Goal: Book appointment/travel/reservation

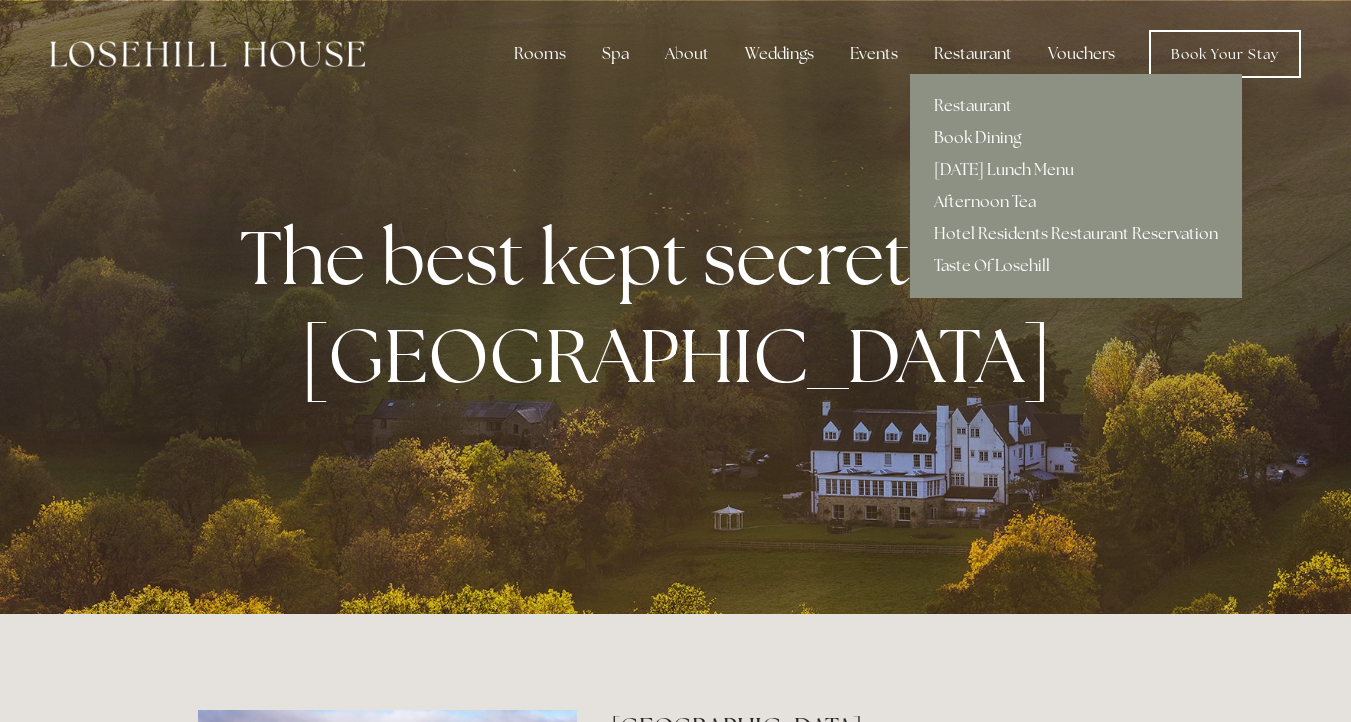
click at [984, 139] on link "Book Dining" at bounding box center [1077, 138] width 332 height 32
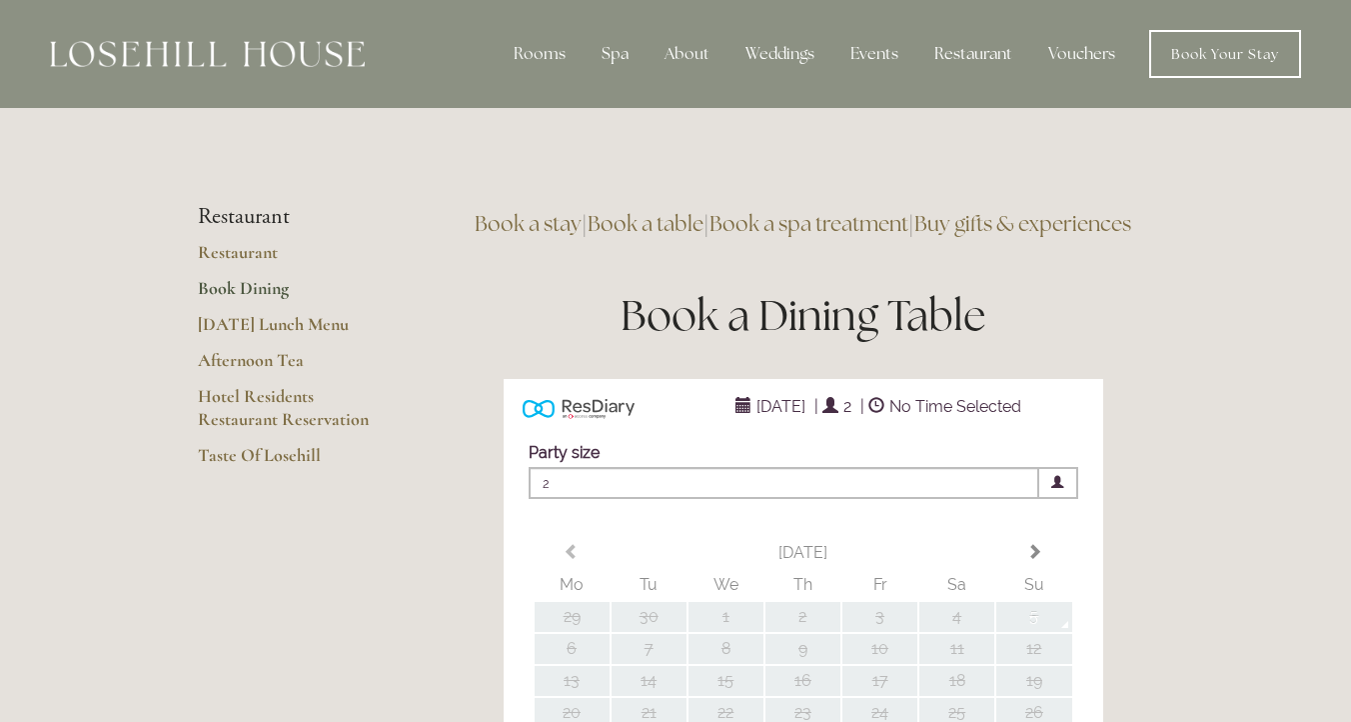
type input "Any Area"
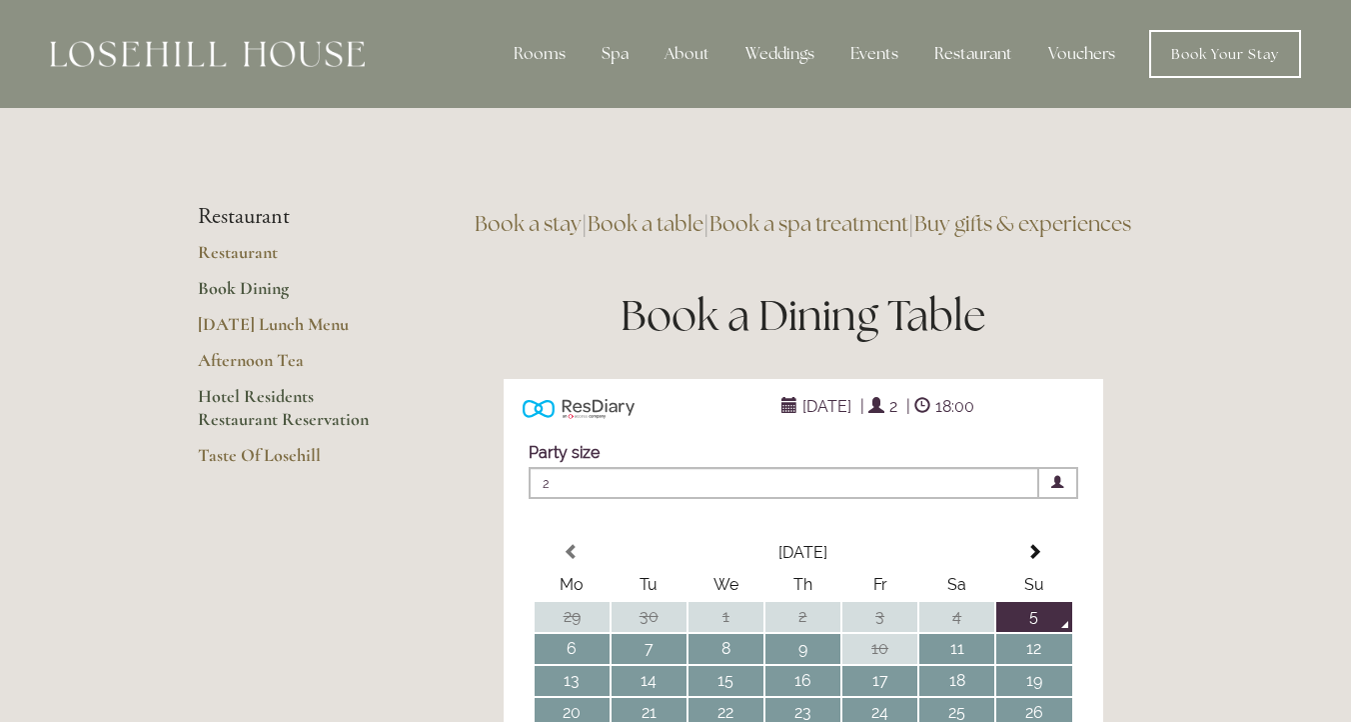
click at [268, 400] on link "Hotel Residents Restaurant Reservation" at bounding box center [293, 414] width 191 height 59
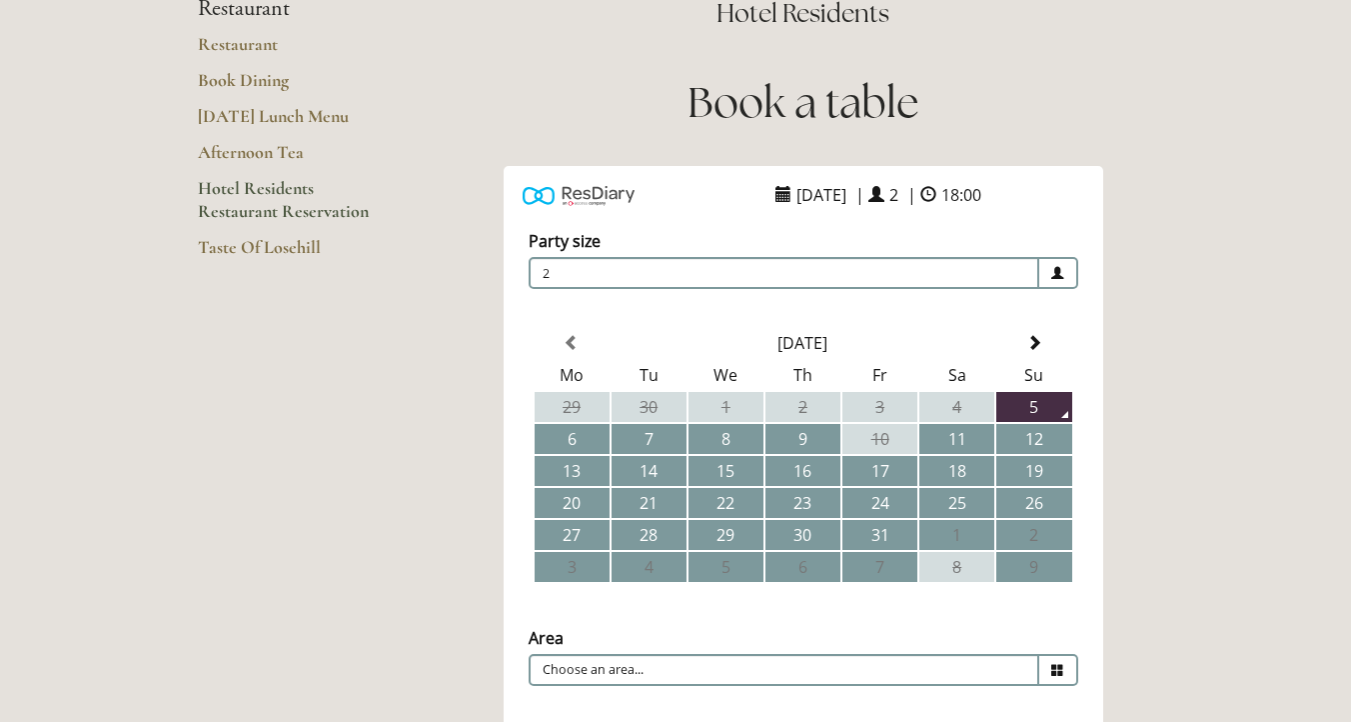
scroll to position [284, 0]
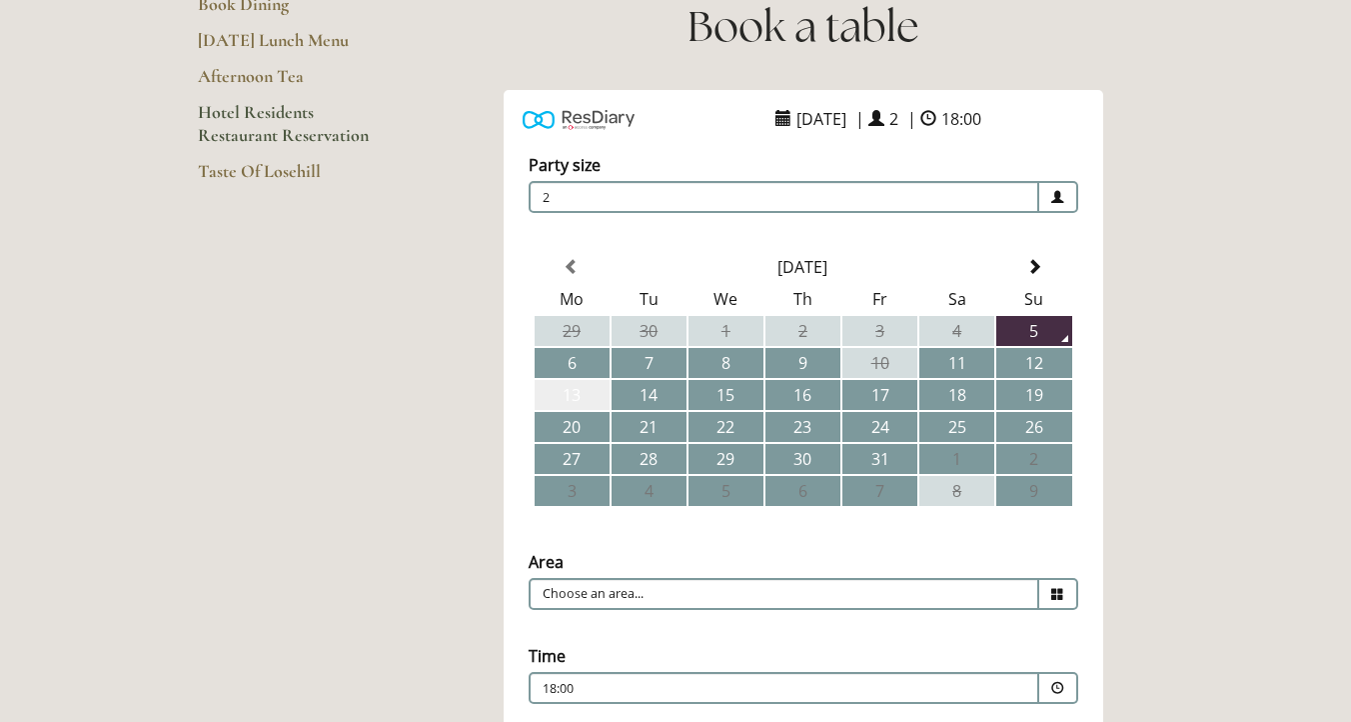
click at [588, 396] on td "13" at bounding box center [572, 395] width 75 height 30
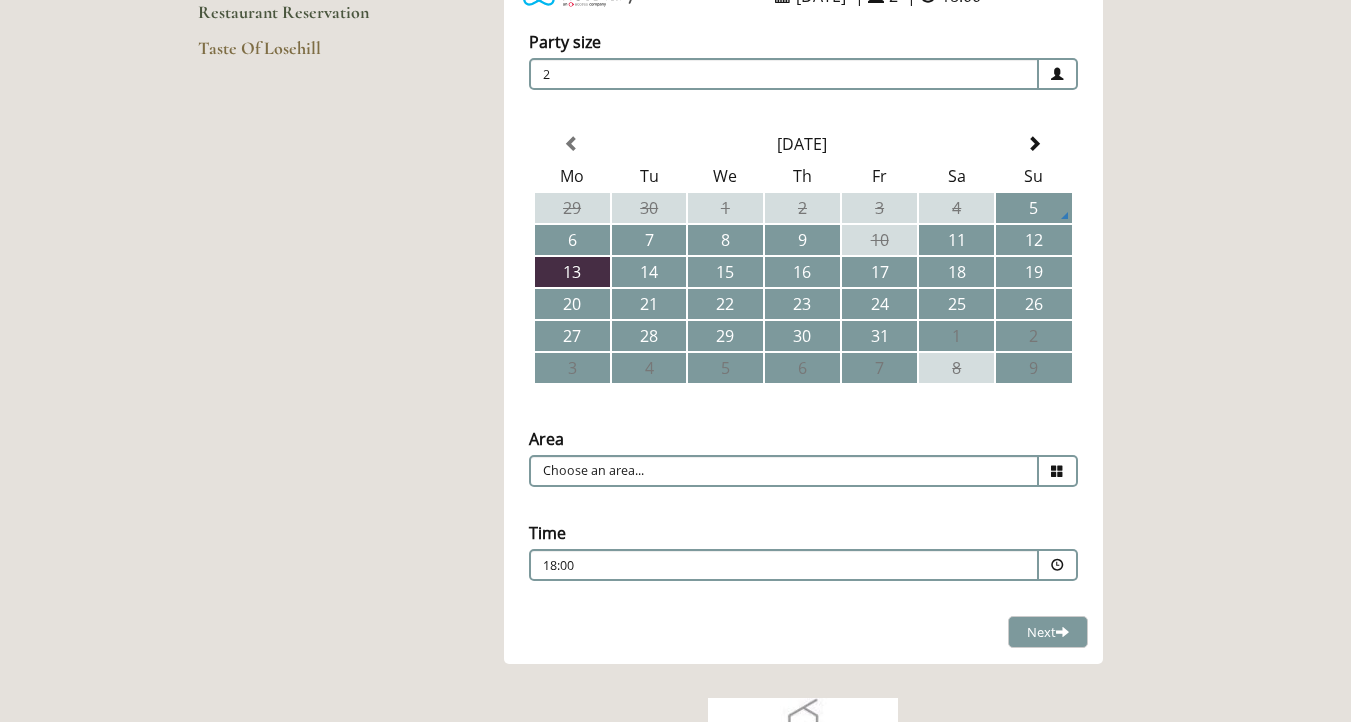
scroll to position [439, 0]
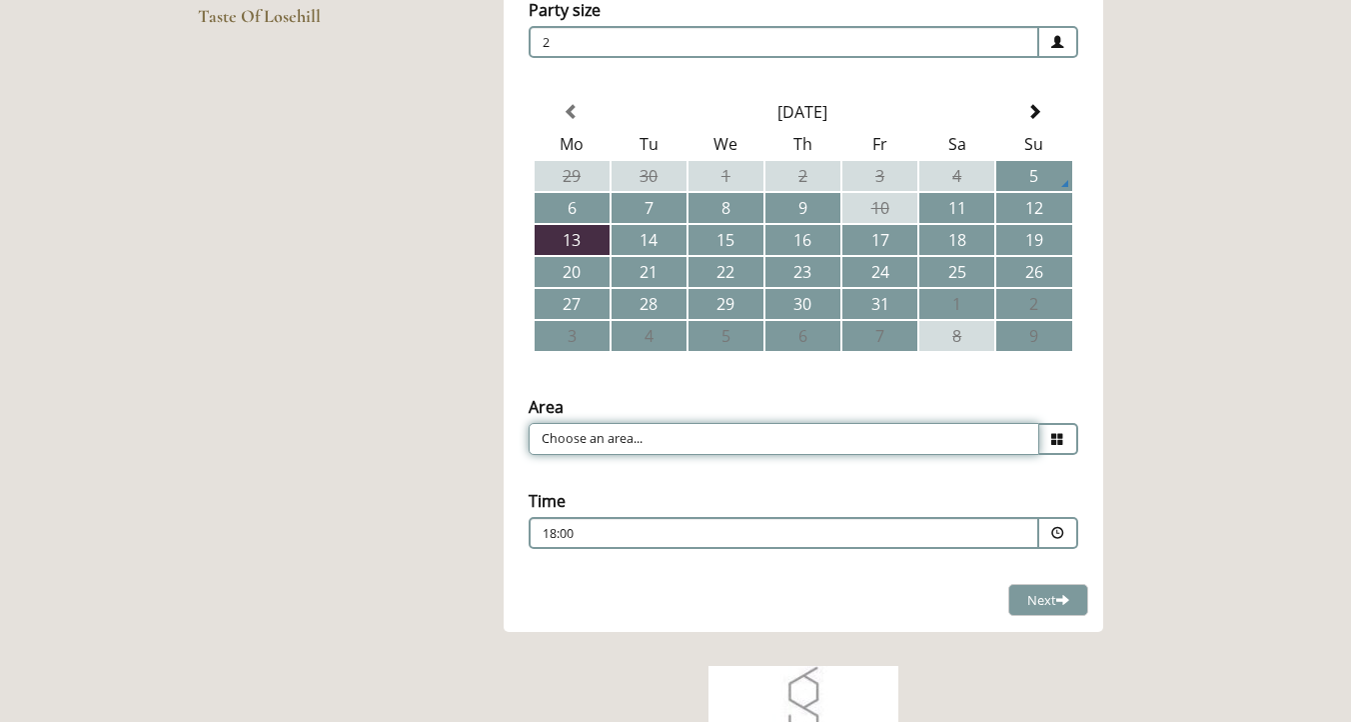
click at [675, 437] on input "Choose an area..." at bounding box center [784, 439] width 511 height 32
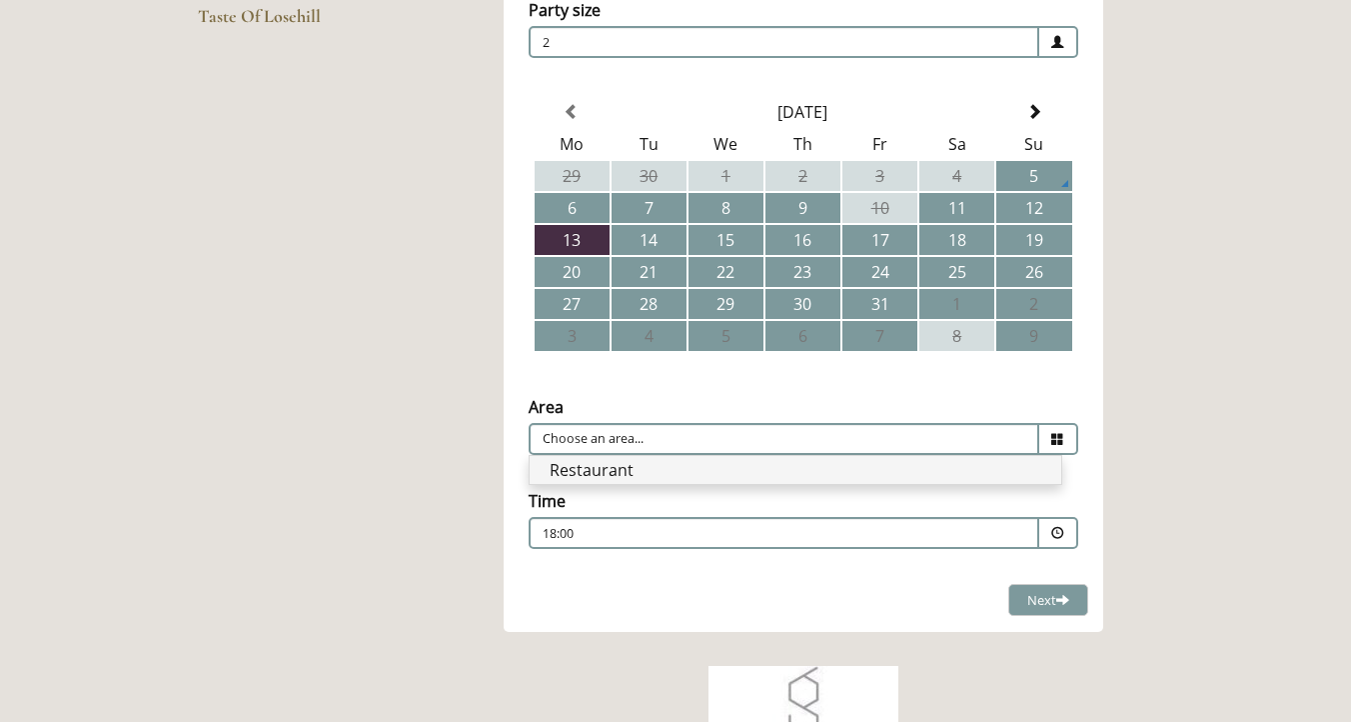
click at [658, 467] on li "Restaurant" at bounding box center [796, 470] width 532 height 28
type input "Restaurant"
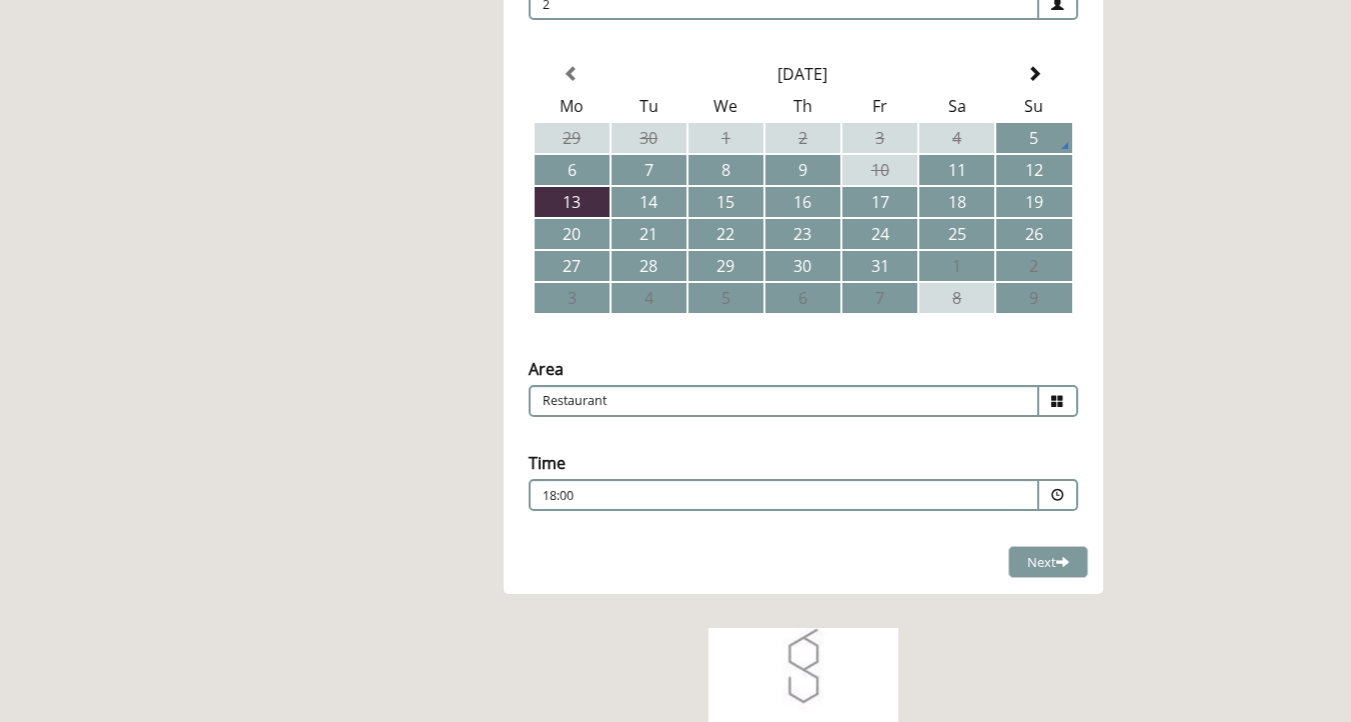
scroll to position [519, 0]
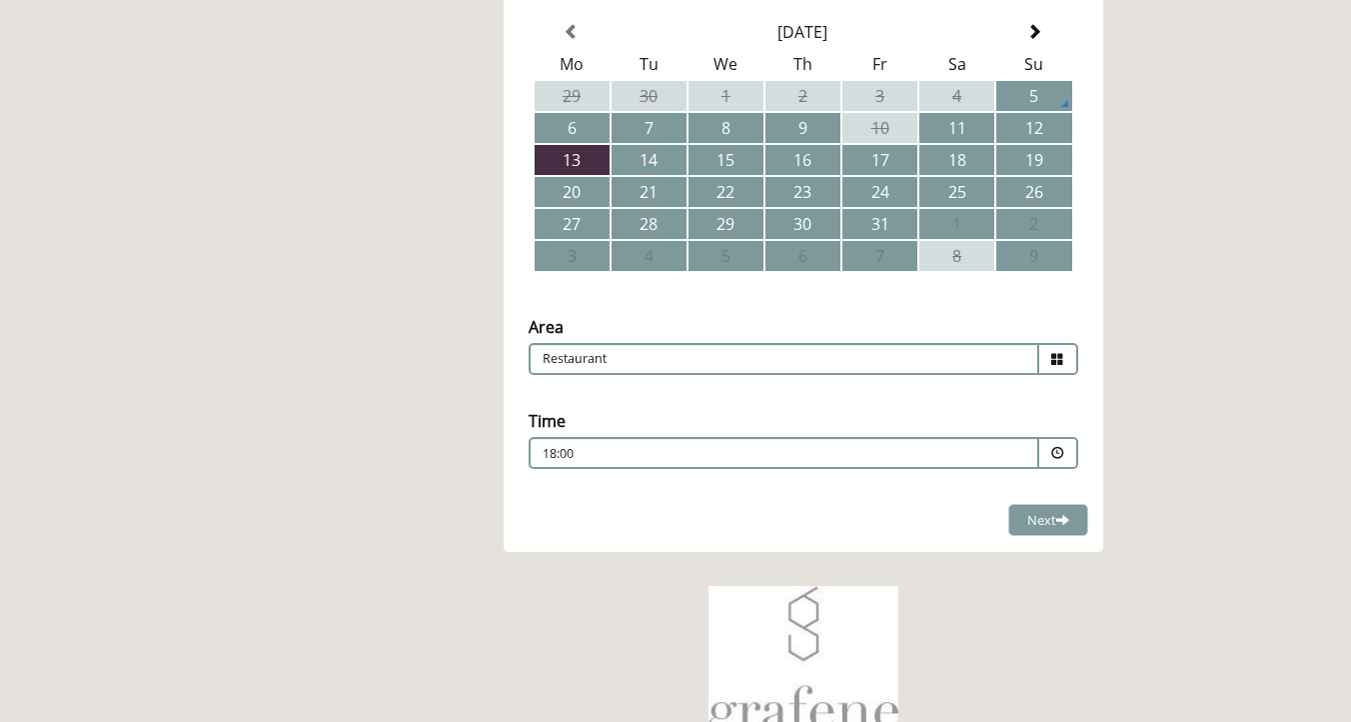
click at [644, 452] on p "18:00" at bounding box center [724, 454] width 362 height 18
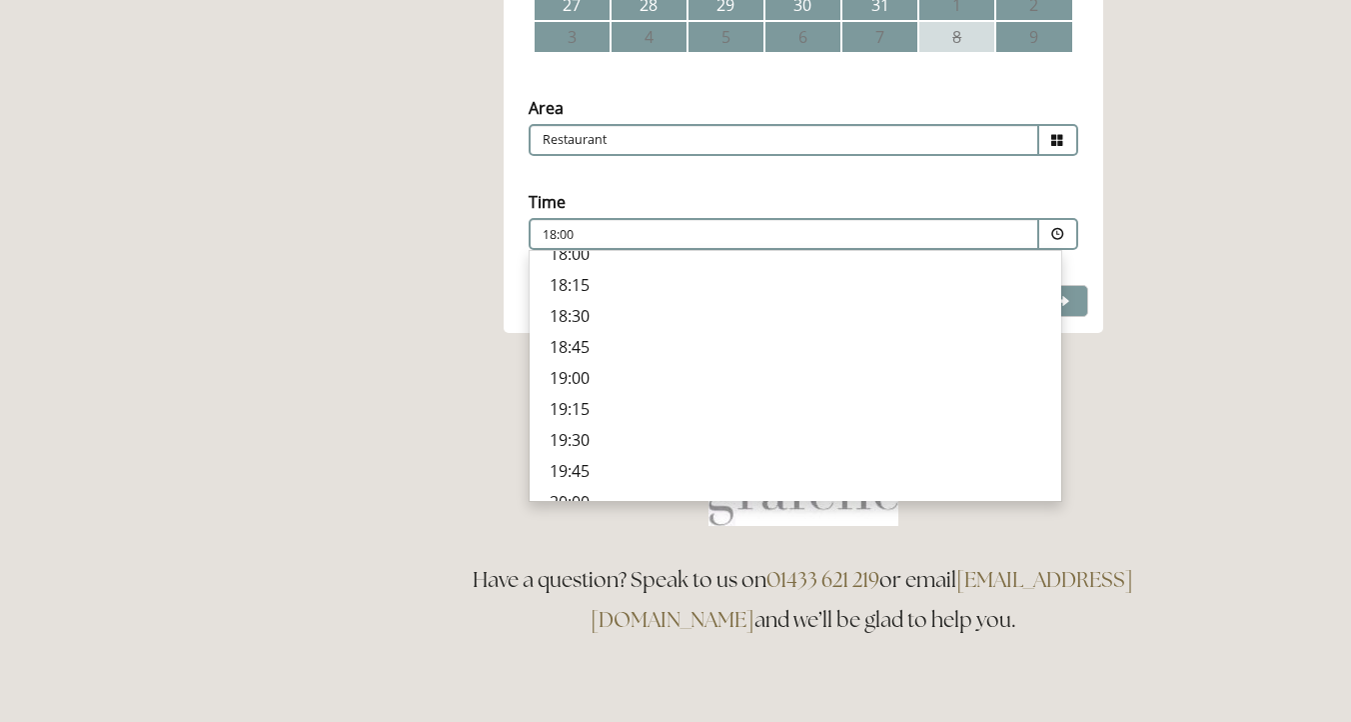
scroll to position [676, 0]
click at [627, 371] on p "19:00" at bounding box center [796, 382] width 492 height 22
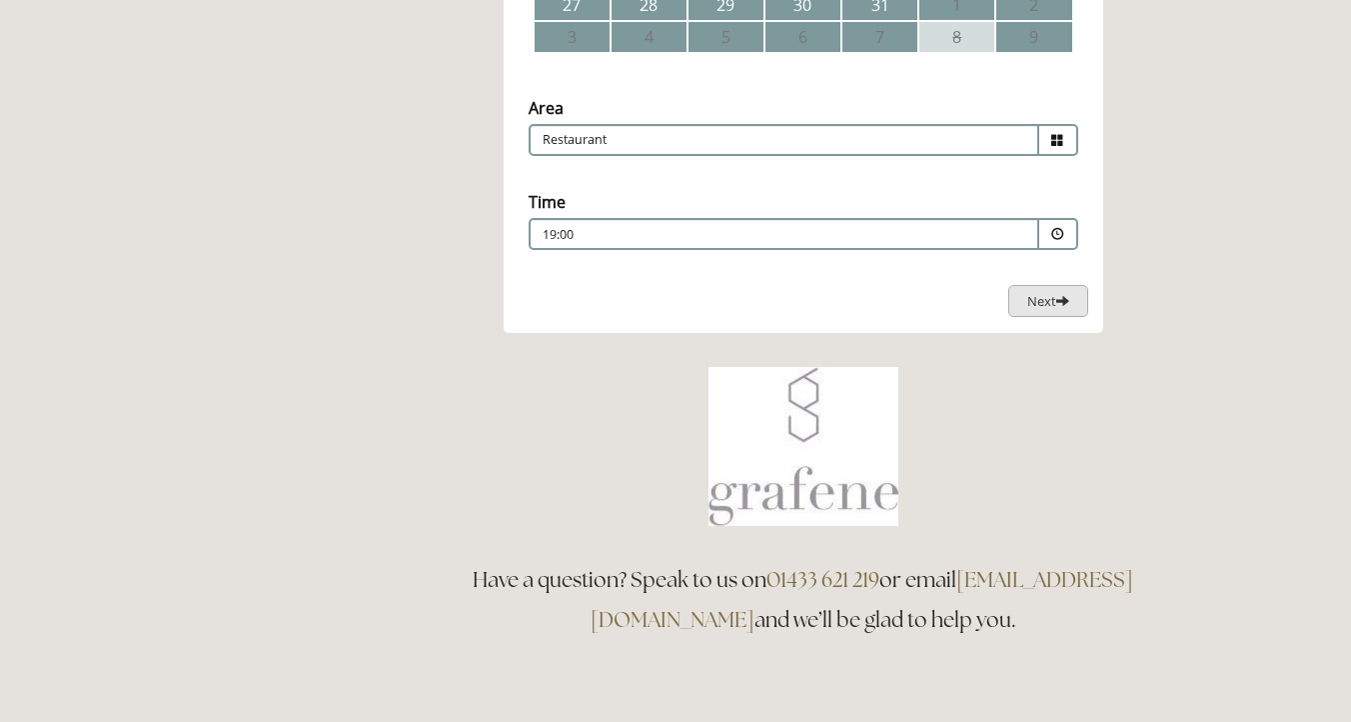
click at [1052, 302] on span "Next" at bounding box center [1049, 301] width 42 height 18
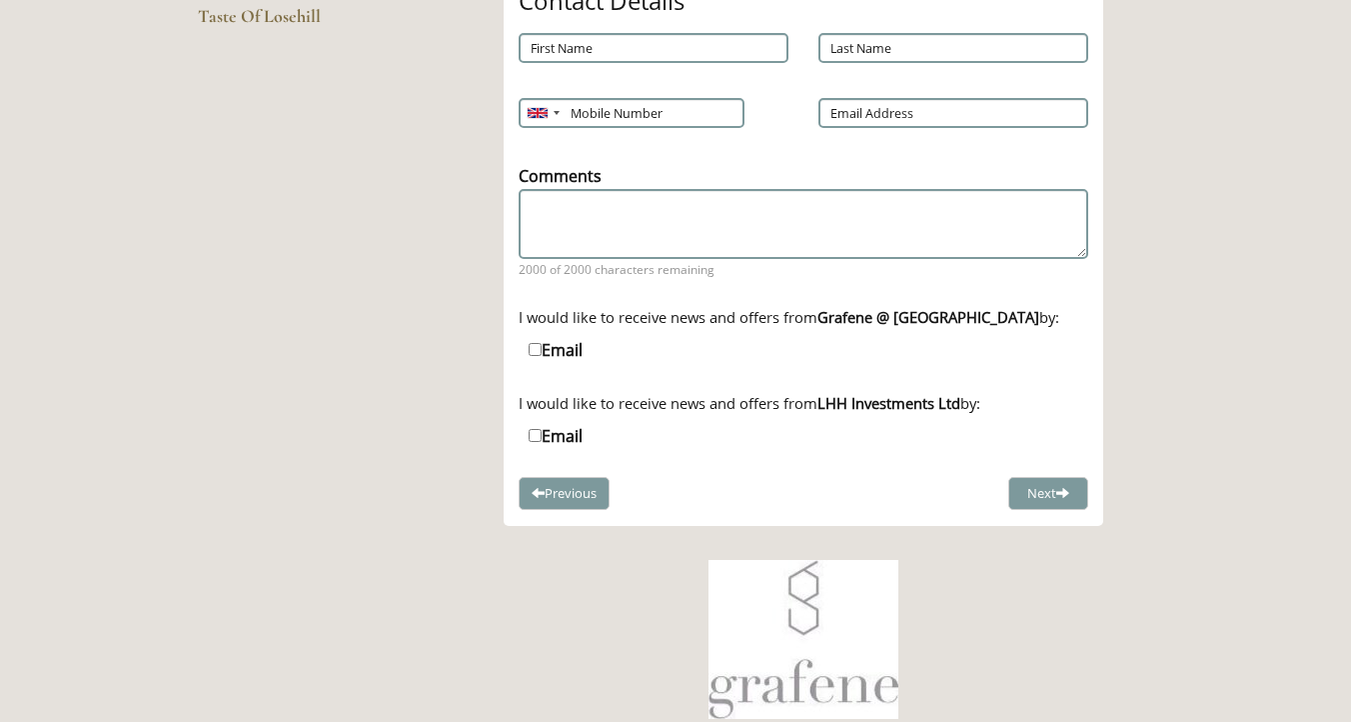
scroll to position [324, 0]
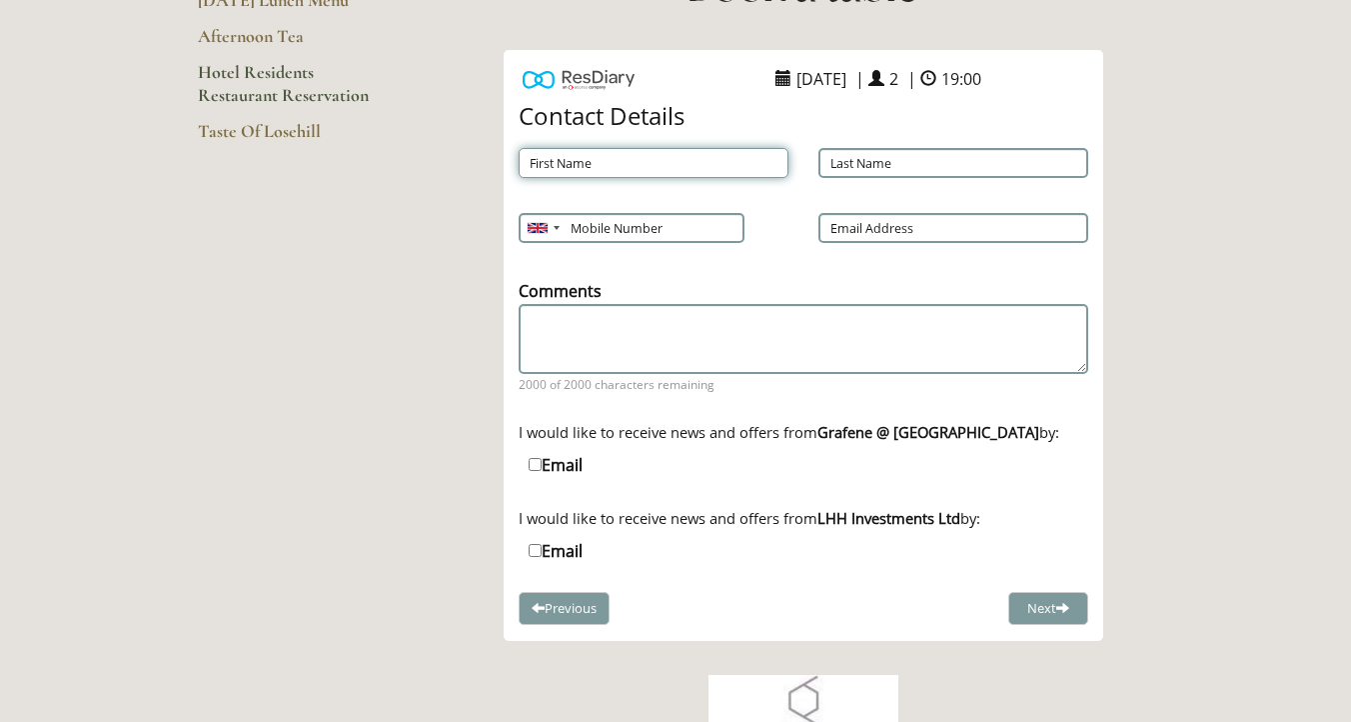
click at [654, 162] on input "First Name" at bounding box center [654, 163] width 270 height 30
type input "[PERSON_NAME]"
type input "07795805907"
type input "[EMAIL_ADDRESS][DOMAIN_NAME]"
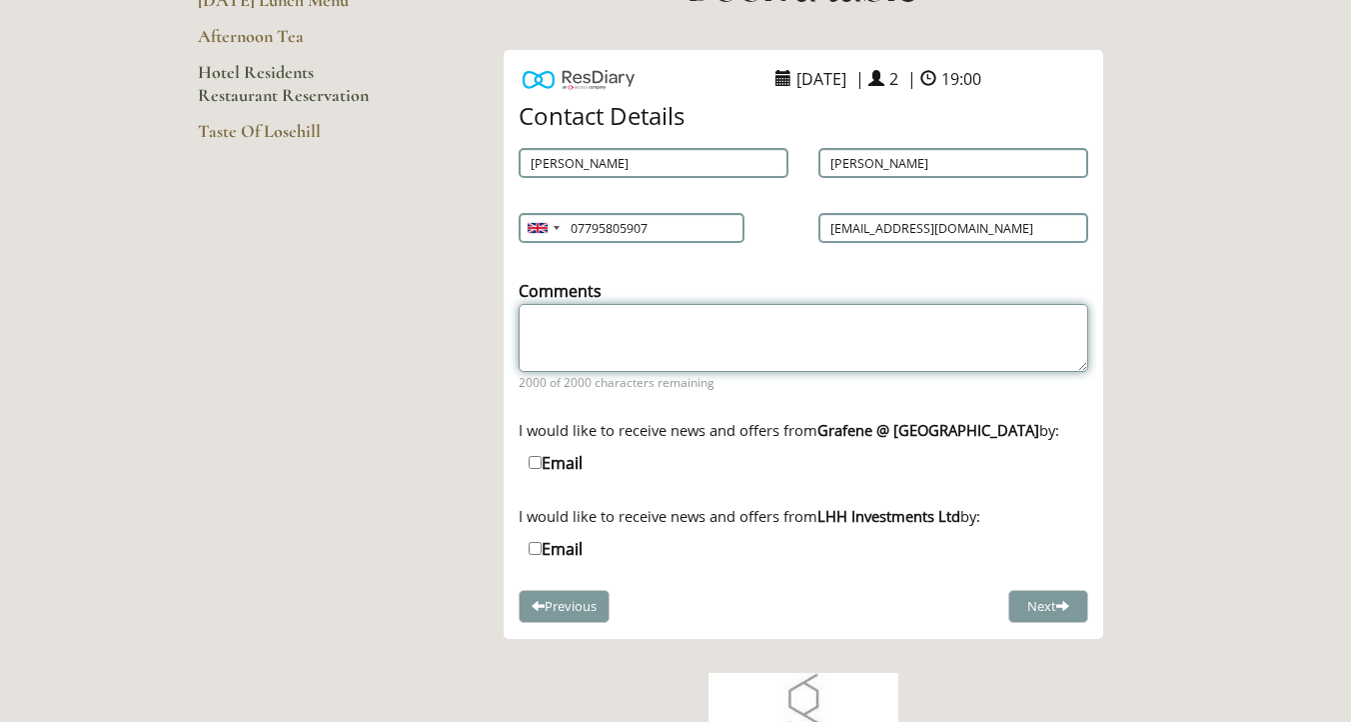
click at [618, 341] on textarea "Comments" at bounding box center [804, 338] width 570 height 68
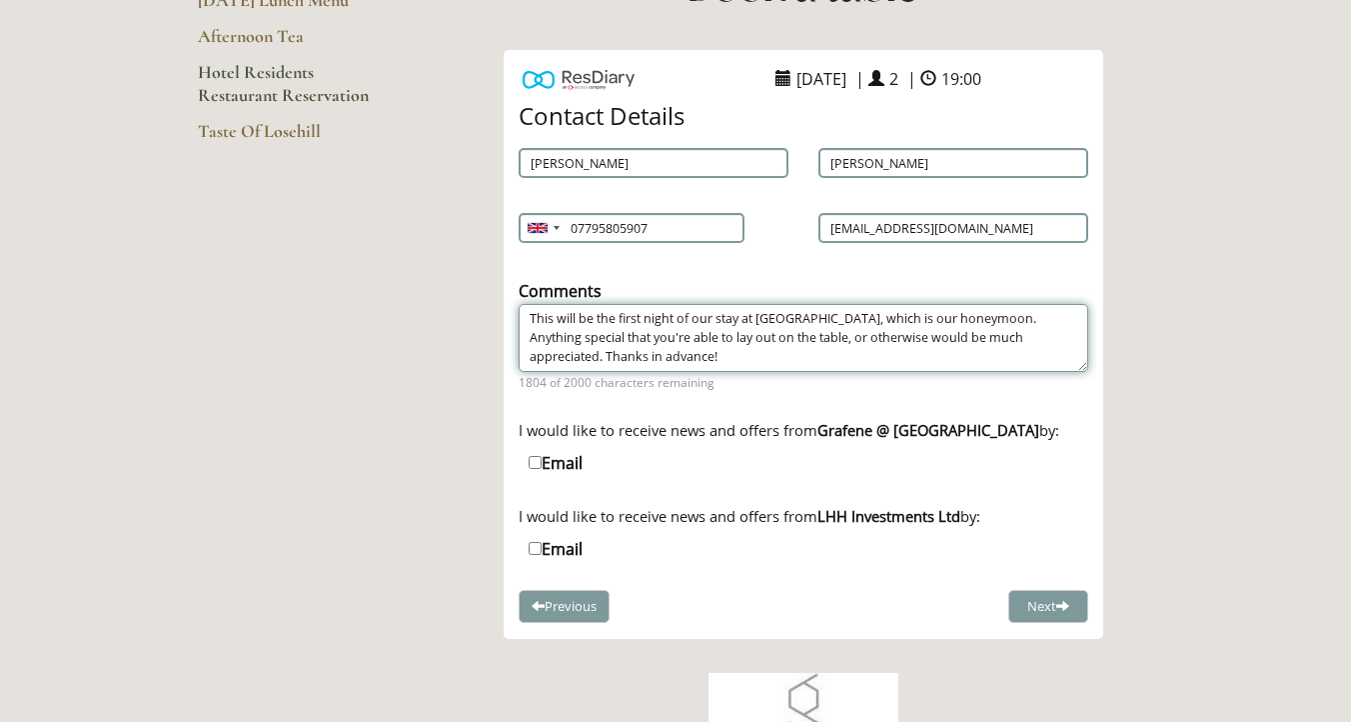
click at [947, 320] on textarea "This will be the first night of our stay at Losehill, which is our honeymoon. A…" at bounding box center [804, 338] width 570 height 68
click at [951, 320] on textarea "This will be the first night of our stay at Losehill, which is our honeymoon. A…" at bounding box center [804, 338] width 570 height 68
click at [812, 316] on textarea "This will be the first night of our stay at Losehill, which is our honeymoon. A…" at bounding box center [804, 338] width 570 height 68
click at [859, 320] on textarea "This will be the first night of our stay at Losehill, which is our honeymoon. A…" at bounding box center [804, 338] width 570 height 68
click at [844, 319] on textarea "This will be the first night of our stay at Losehill, which is our honeymoon. A…" at bounding box center [804, 338] width 570 height 68
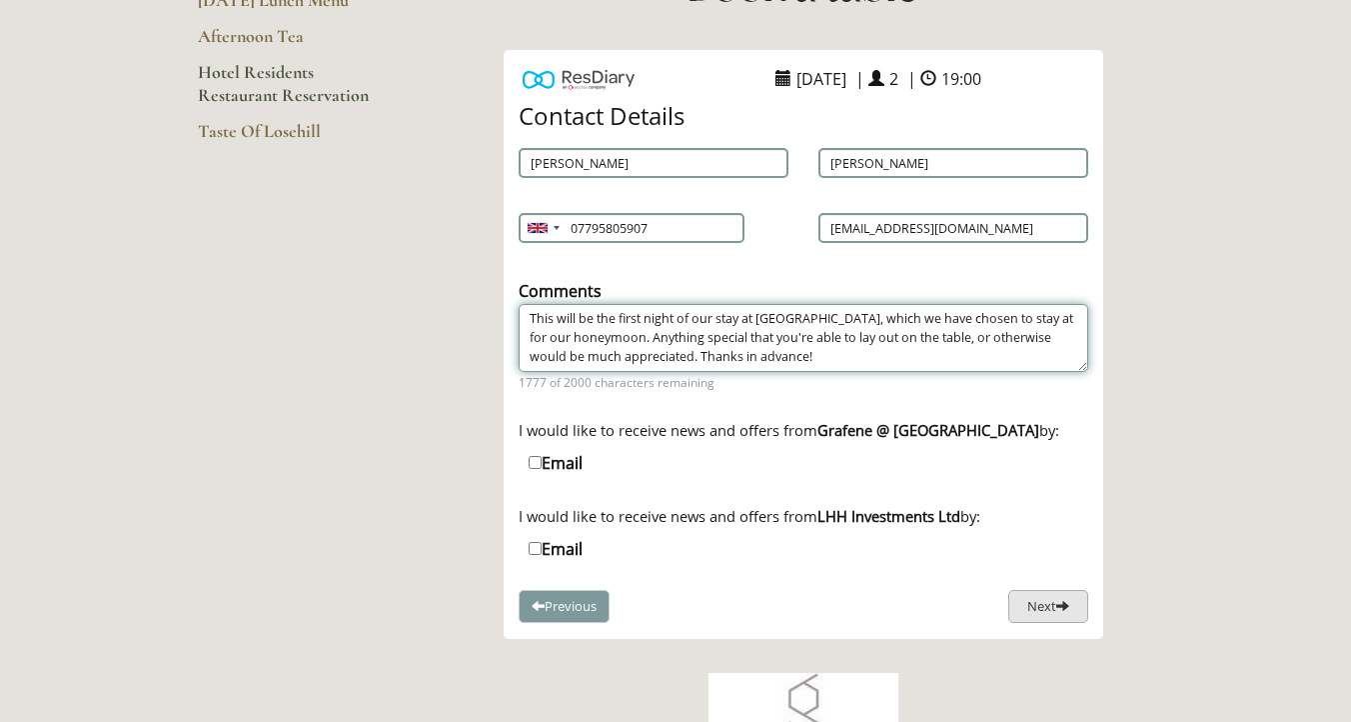
type textarea "This will be the first night of our stay at Losehill, which we have chosen to s…"
click at [1048, 607] on button "Next" at bounding box center [1049, 608] width 80 height 33
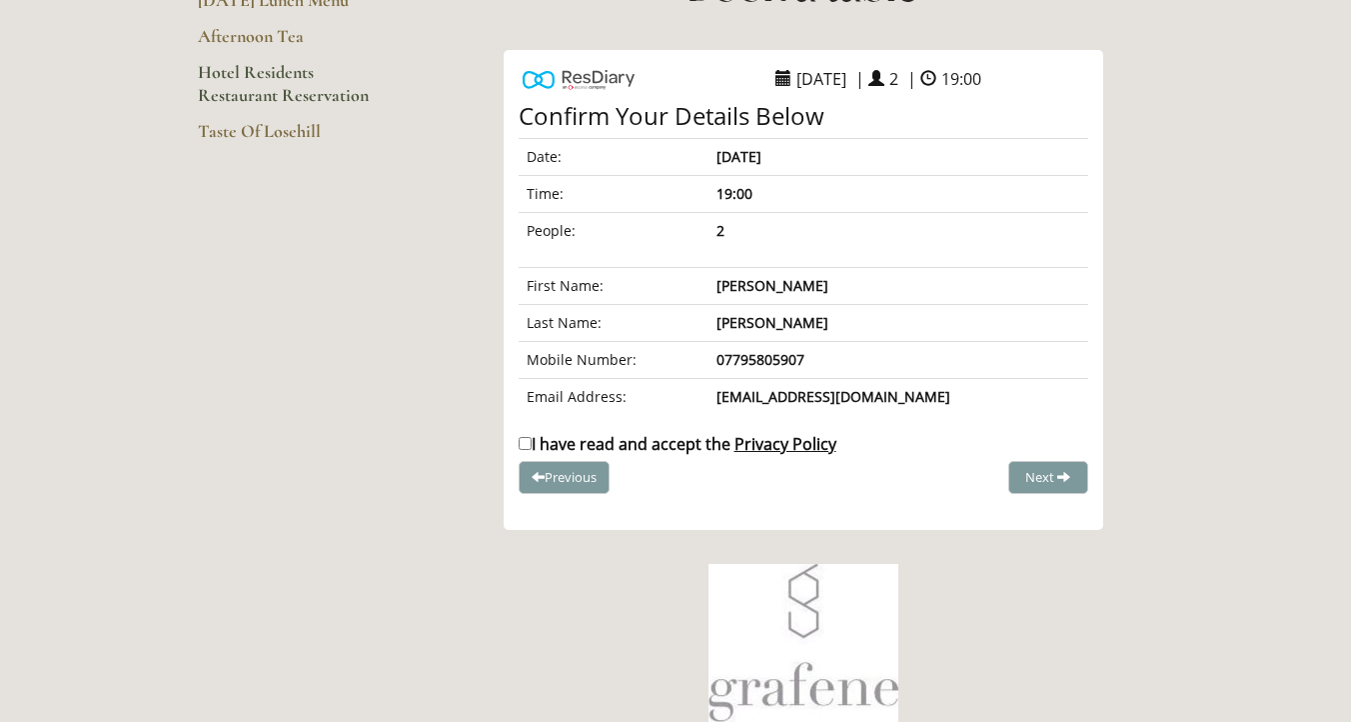
click at [622, 445] on label "I have read and accept the Privacy Policy" at bounding box center [678, 444] width 318 height 22
click at [532, 445] on input "I have read and accept the Privacy Policy" at bounding box center [525, 443] width 13 height 13
checkbox input "true"
click at [1023, 479] on span "Complete Booking" at bounding box center [1005, 477] width 110 height 18
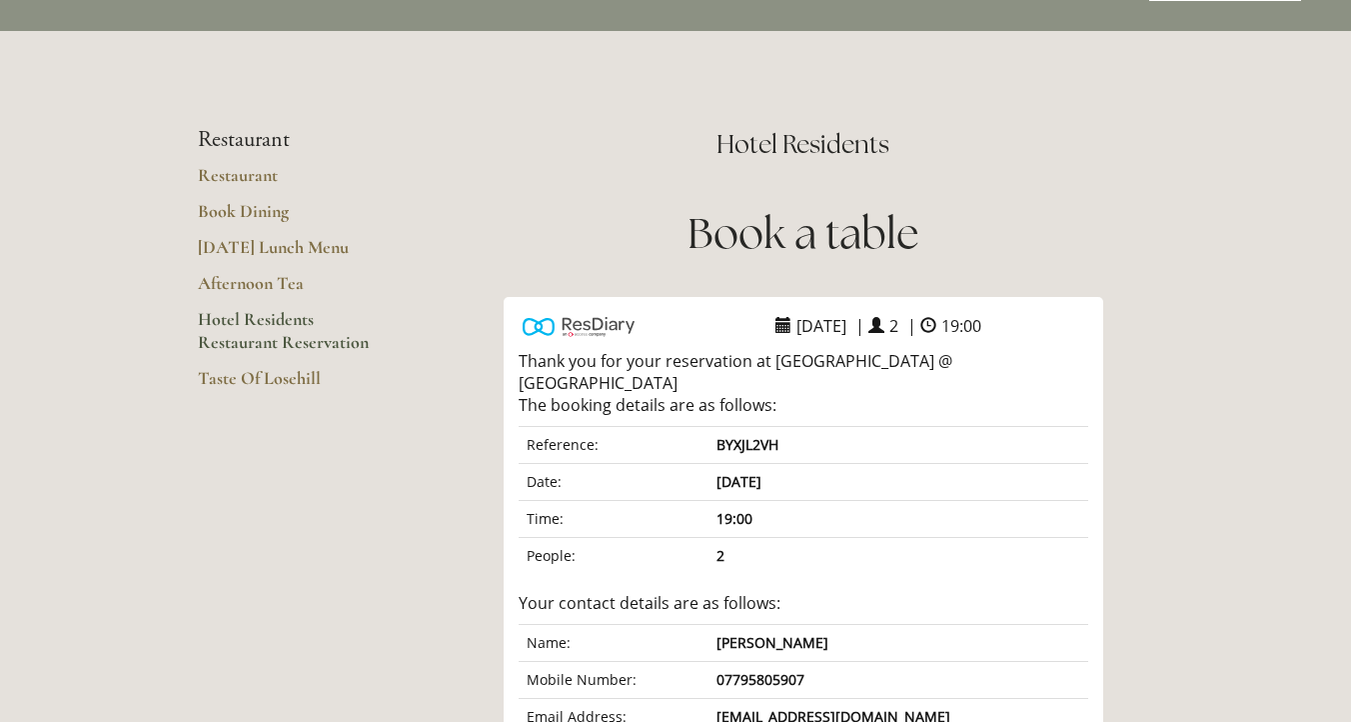
scroll to position [0, 0]
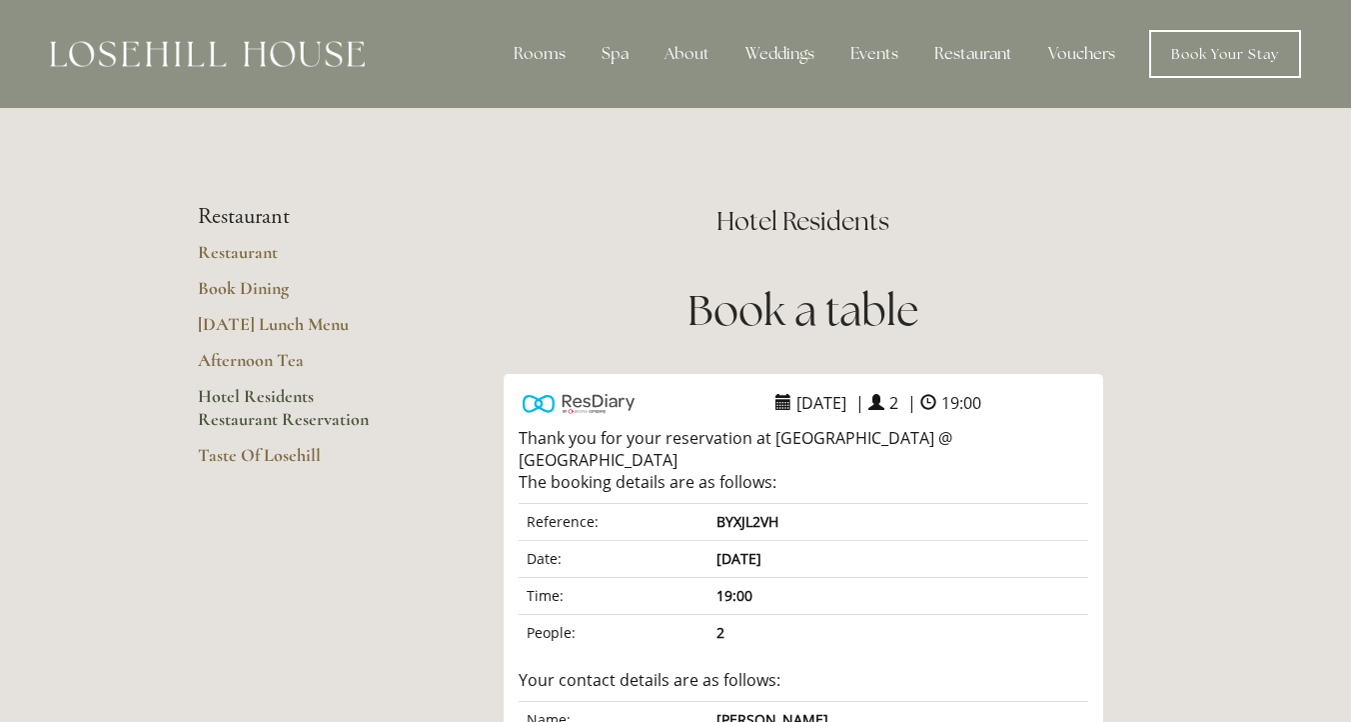
click at [273, 400] on link "Hotel Residents Restaurant Reservation" at bounding box center [293, 414] width 191 height 59
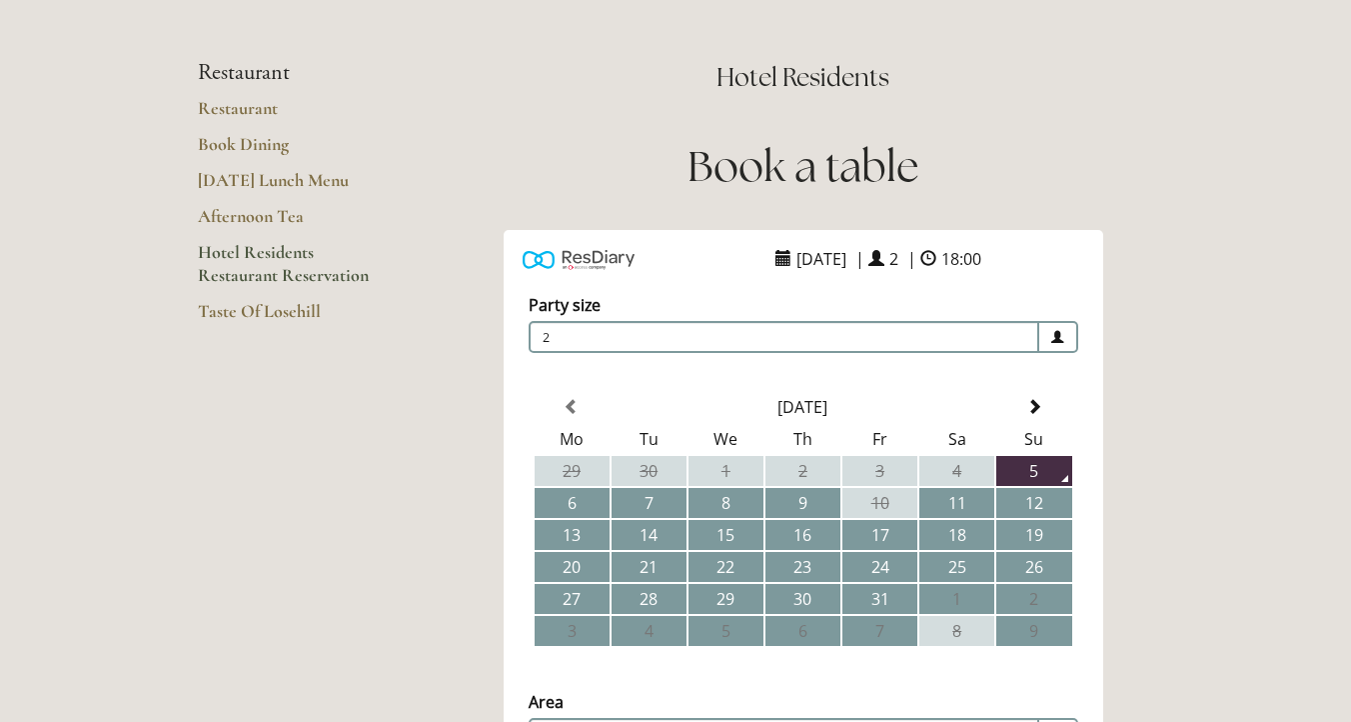
scroll to position [211, 0]
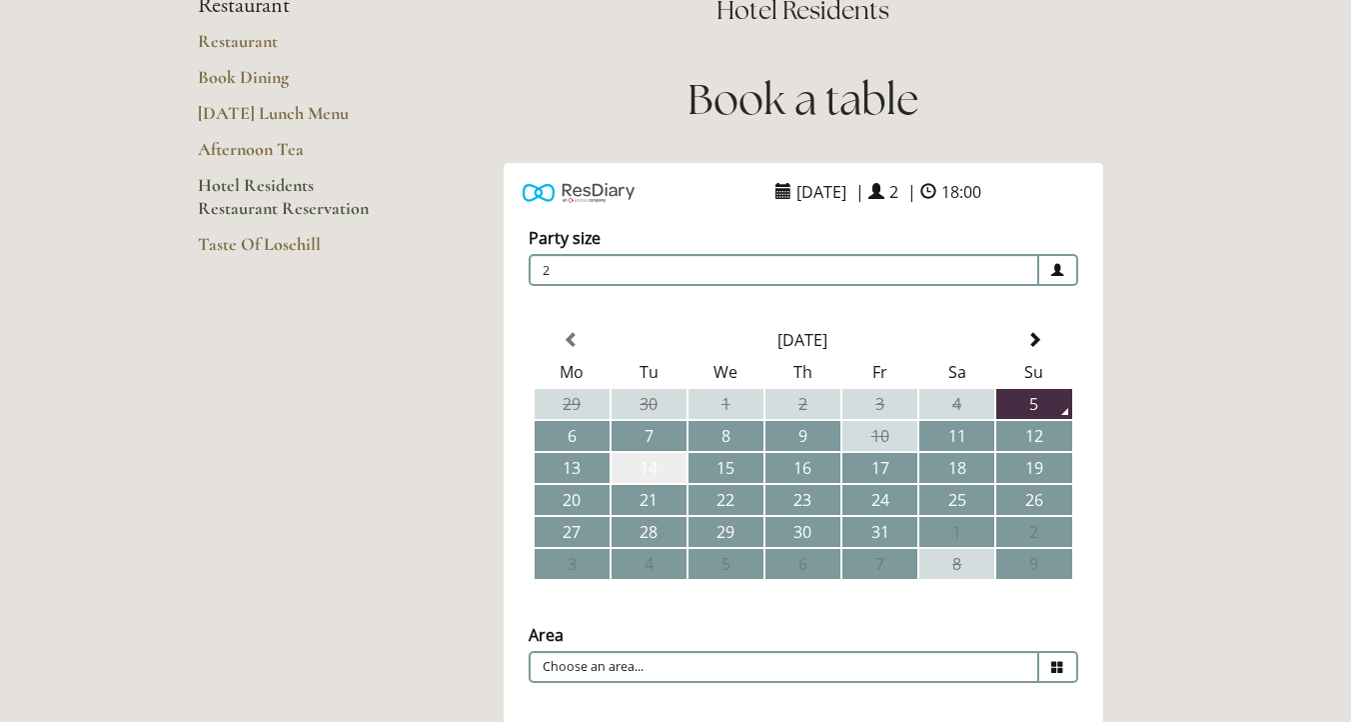
click at [664, 471] on td "14" at bounding box center [649, 468] width 75 height 30
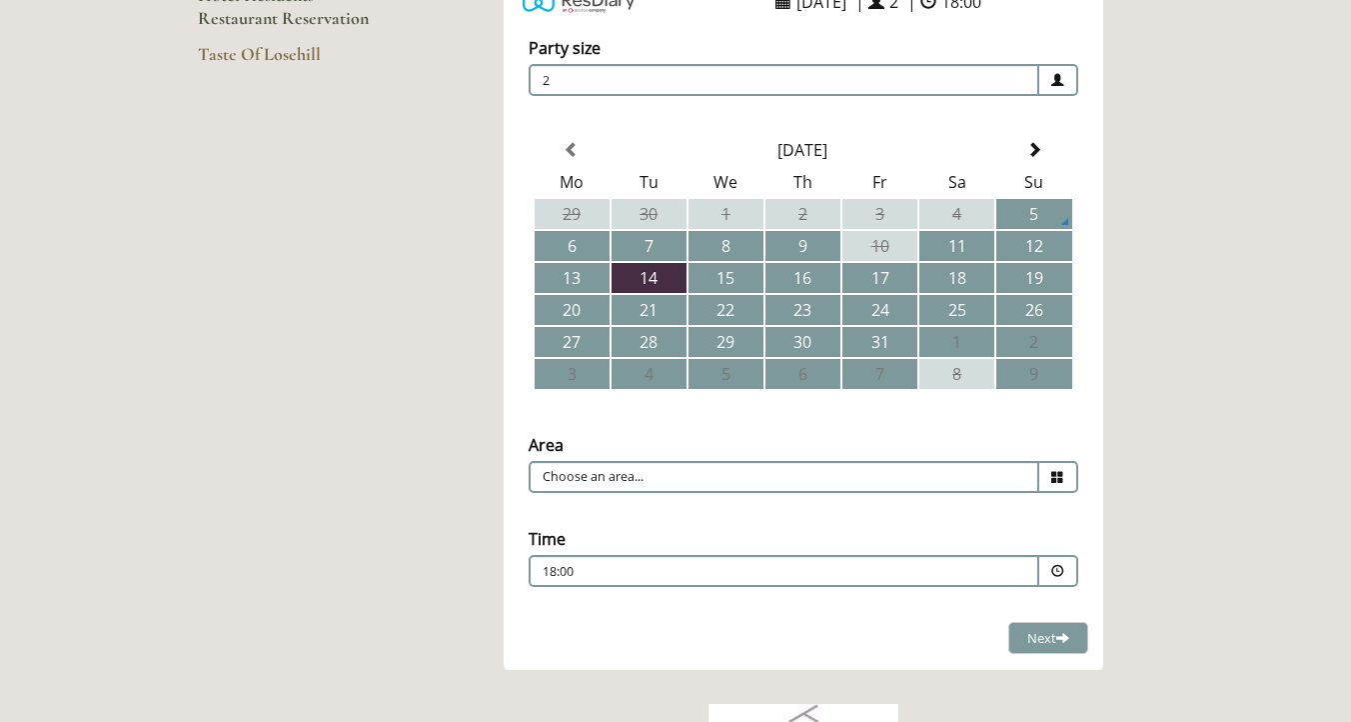
scroll to position [449, 0]
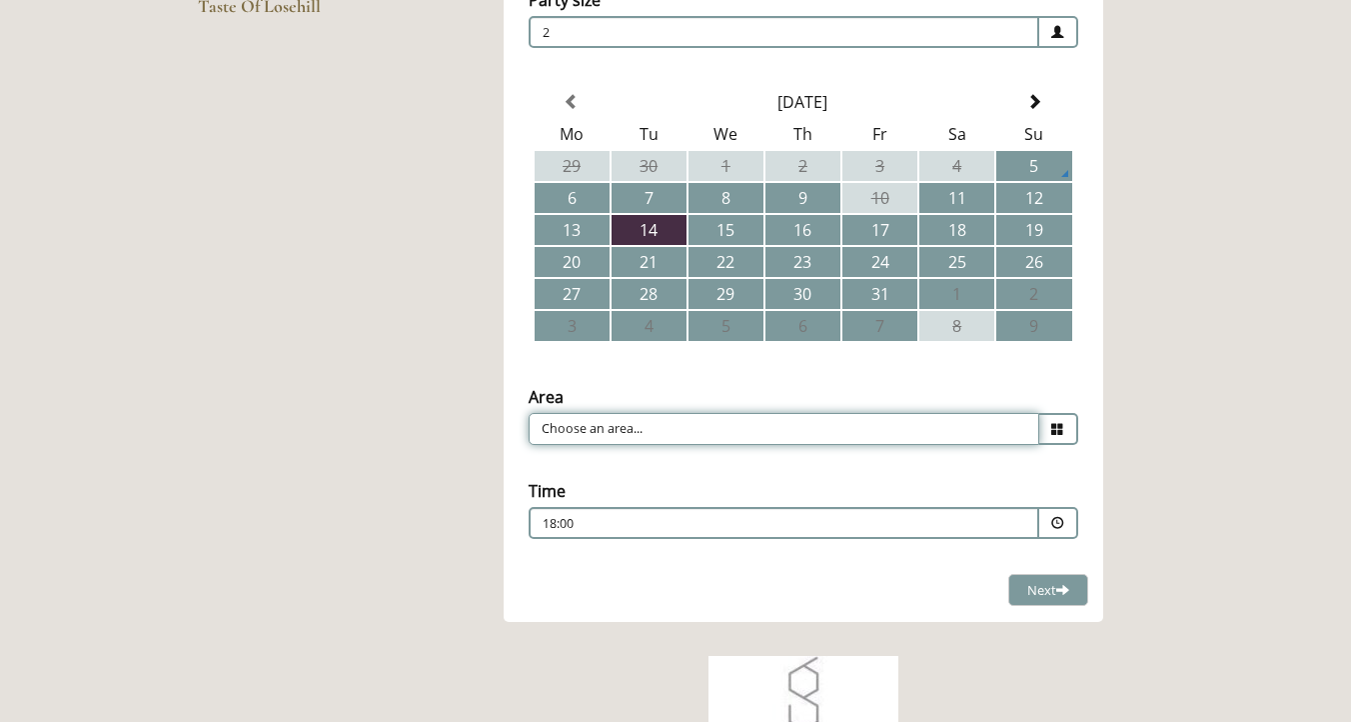
click at [671, 427] on input "Choose an area..." at bounding box center [784, 429] width 511 height 32
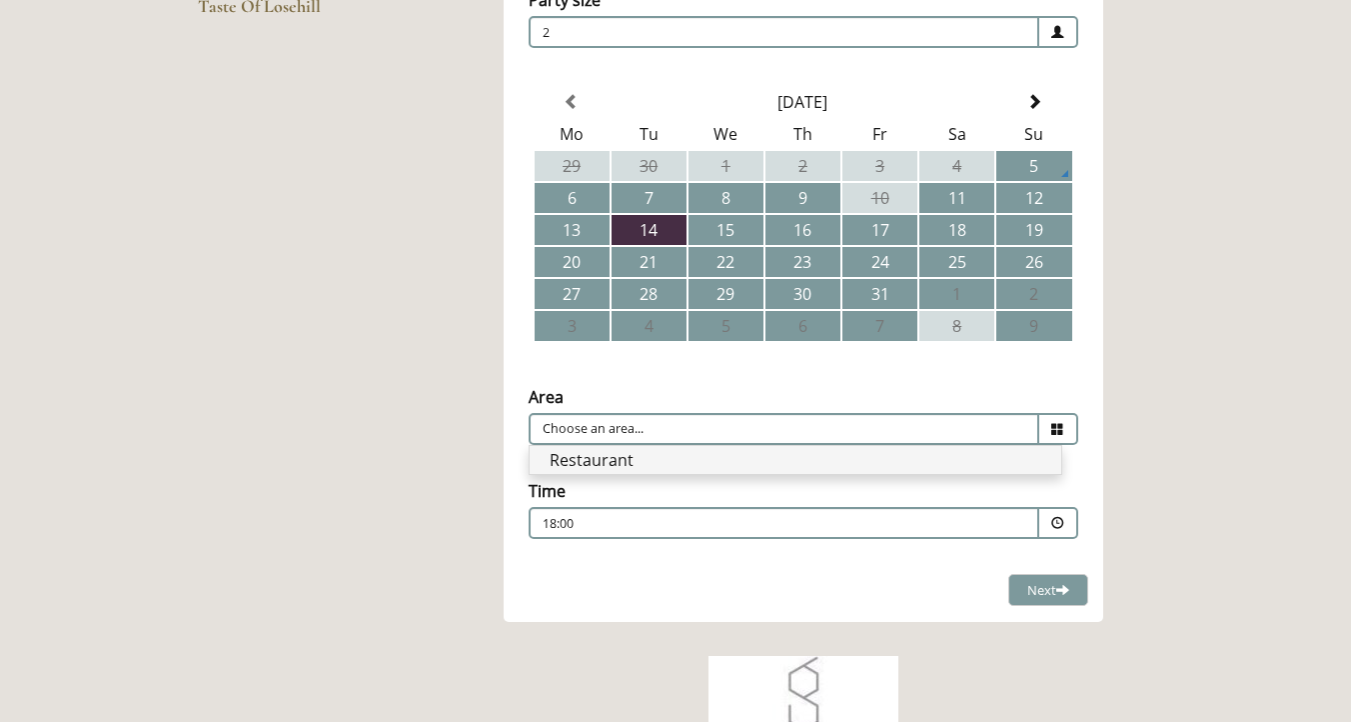
click at [660, 468] on li "Restaurant" at bounding box center [796, 460] width 532 height 28
type input "Restaurant"
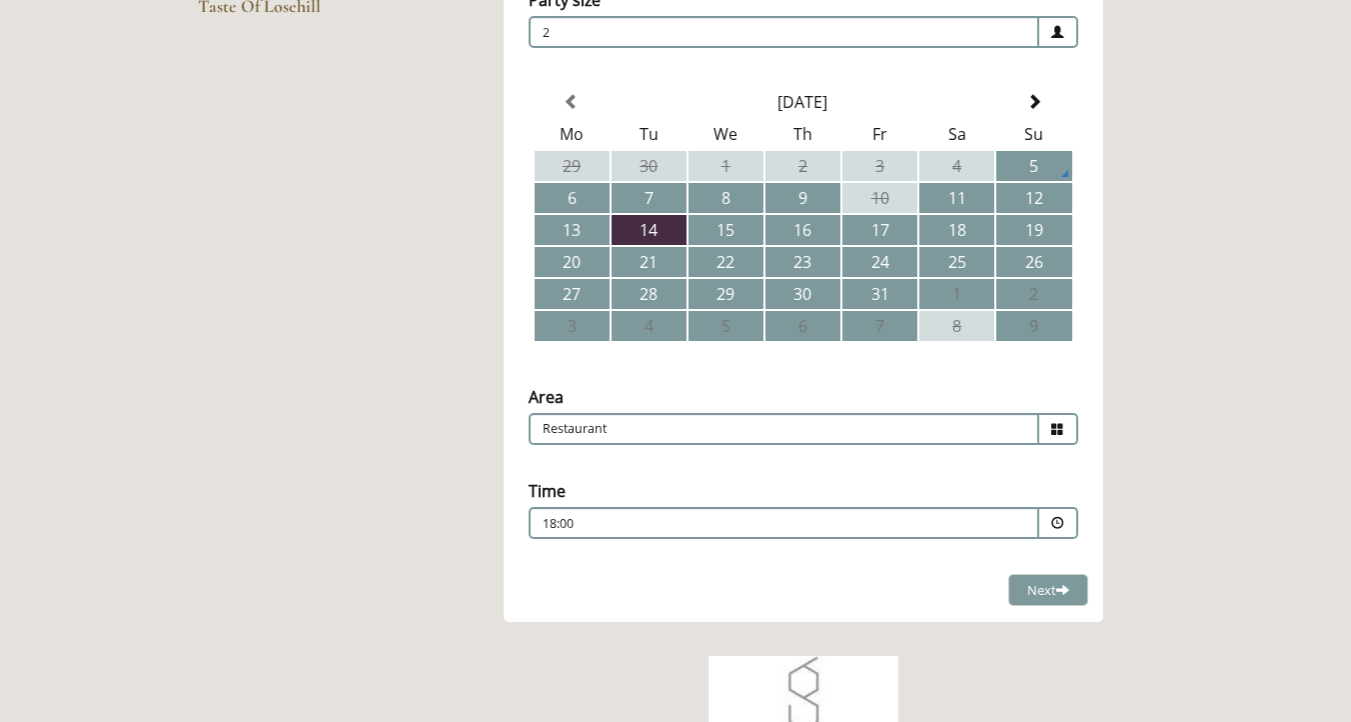
click at [970, 520] on div "18:00 Combined Shape Join Standby List" at bounding box center [784, 528] width 483 height 27
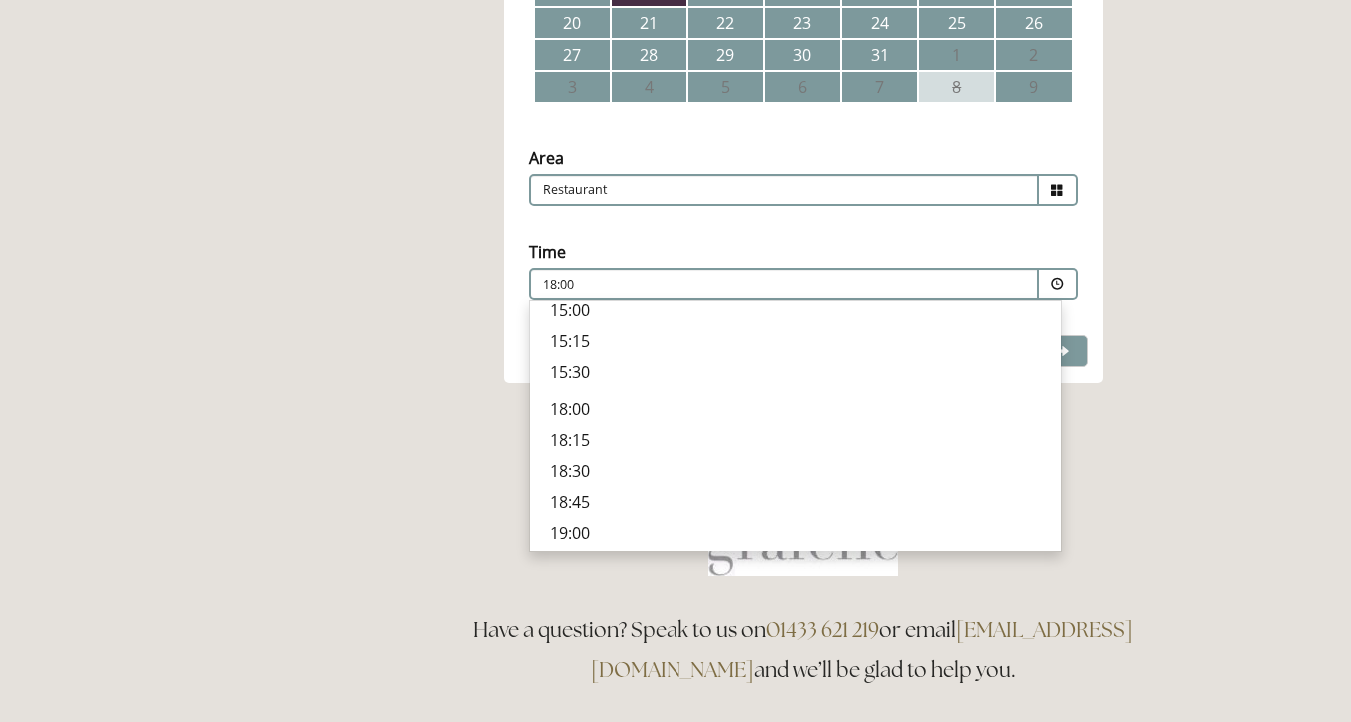
scroll to position [619, 0]
click at [630, 479] on p "19:00" at bounding box center [796, 489] width 492 height 22
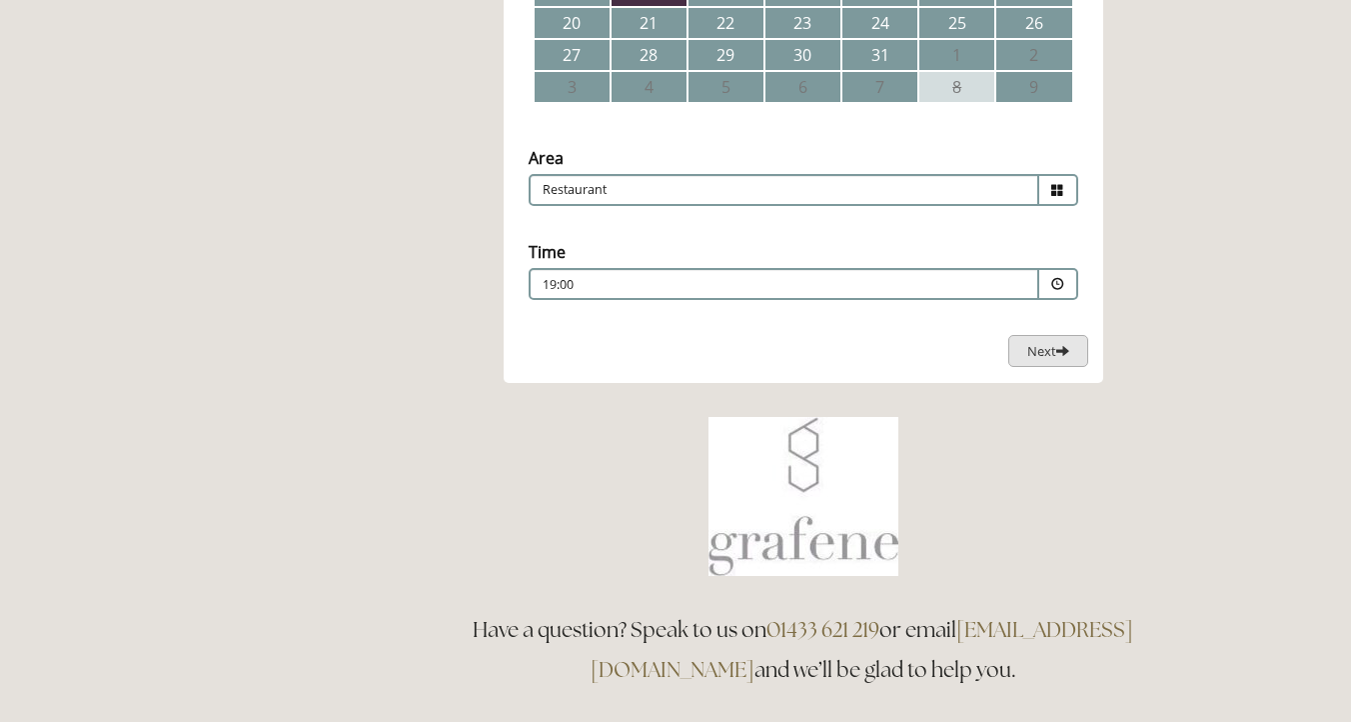
click at [1074, 351] on button "Next Loading..." at bounding box center [1049, 351] width 80 height 33
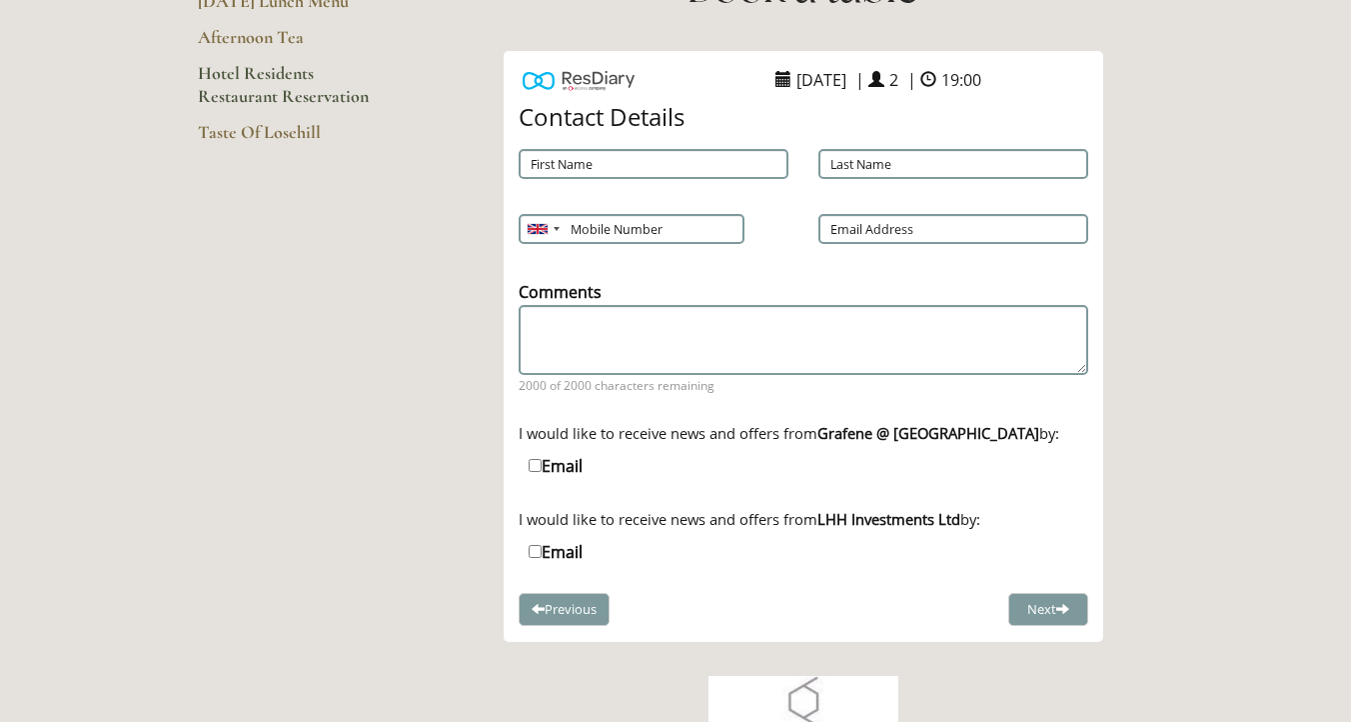
scroll to position [311, 0]
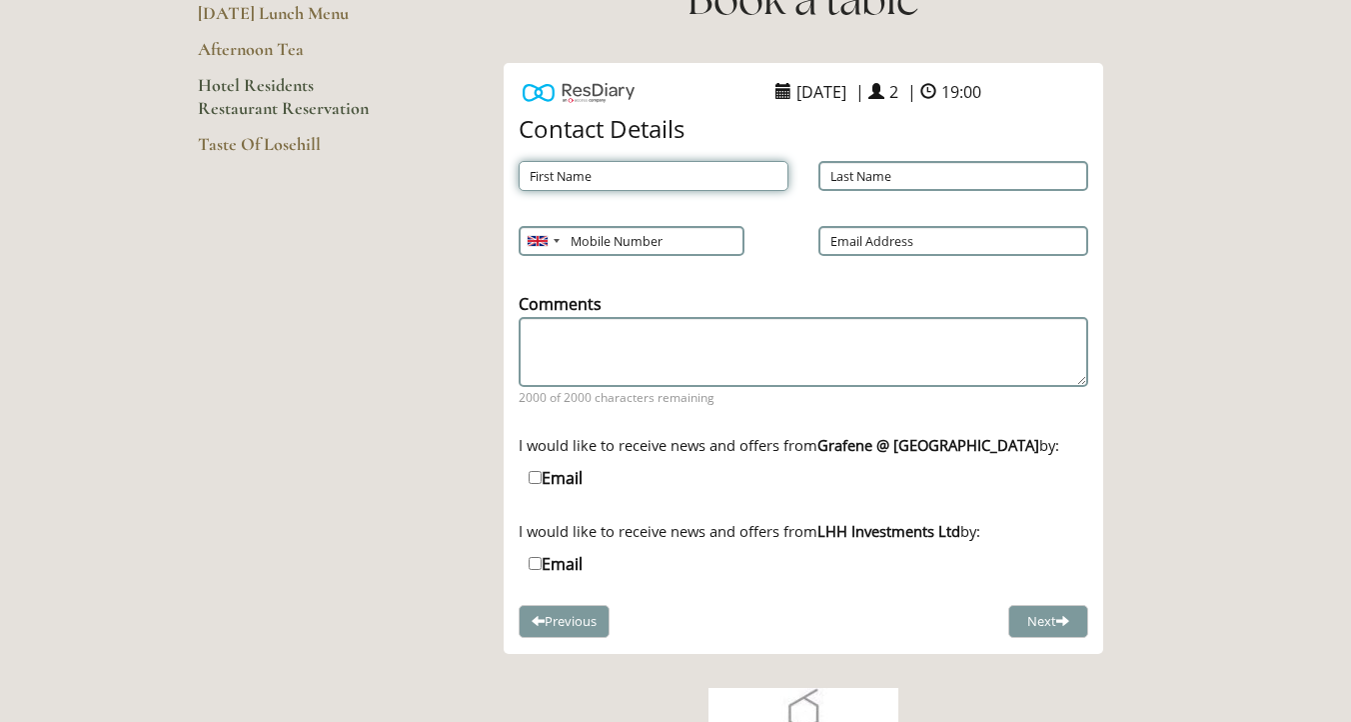
click at [611, 182] on input "First Name" at bounding box center [654, 176] width 270 height 30
type input "Matthew"
type input "Elwell"
type input "07795805907"
type input "mjelwell89@gmail.com"
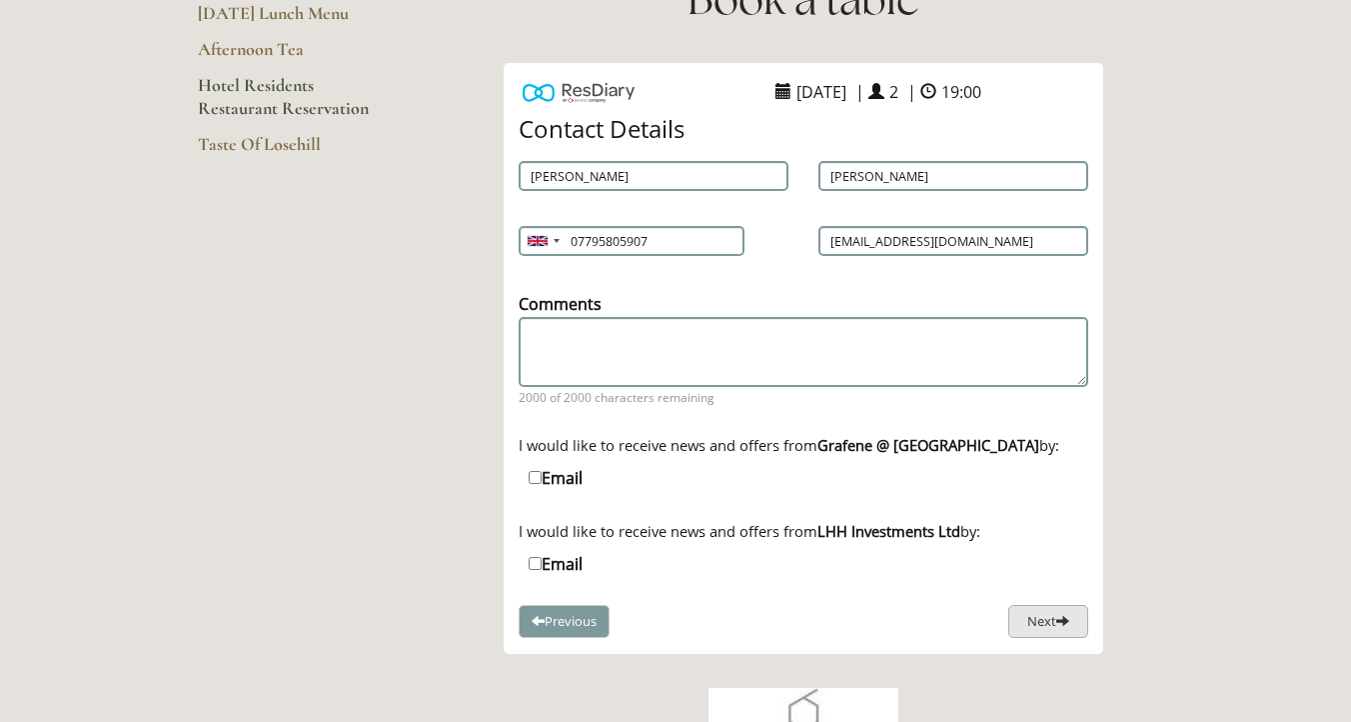
click at [1047, 621] on button "Next" at bounding box center [1049, 621] width 80 height 33
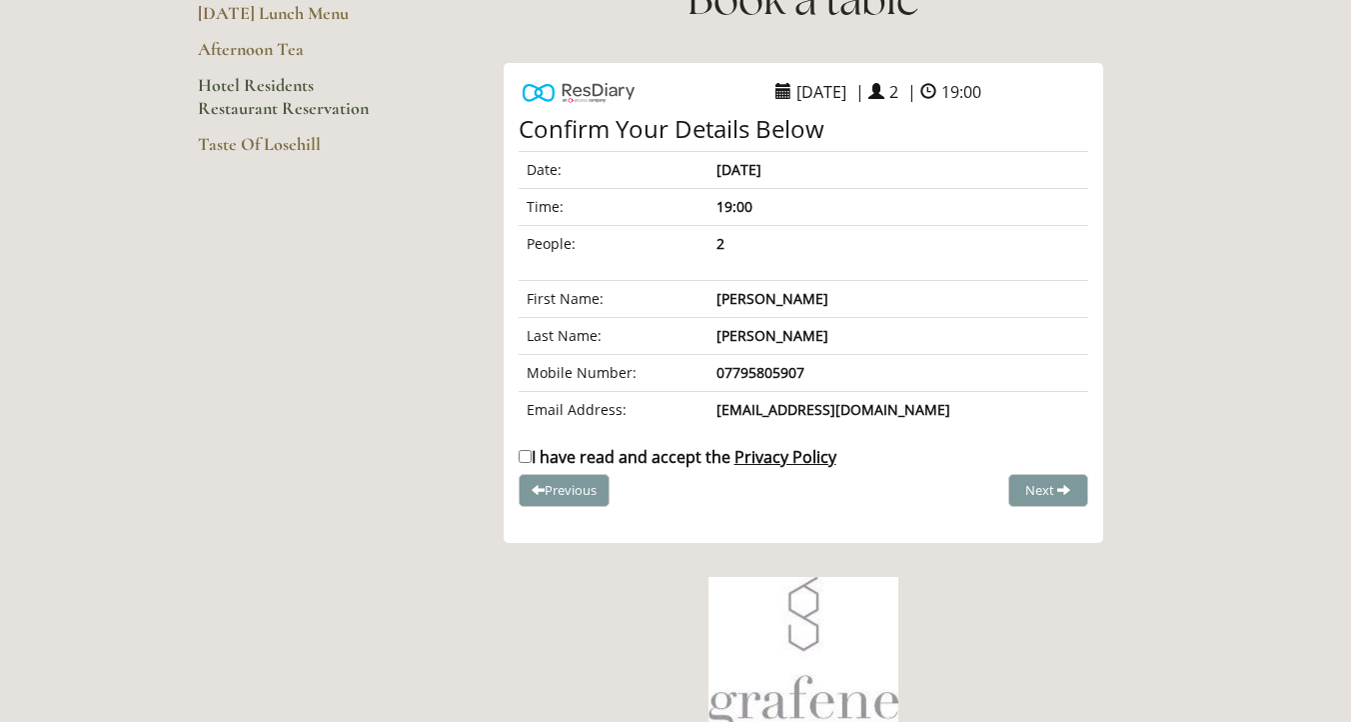
click at [523, 458] on input "I have read and accept the Privacy Policy" at bounding box center [525, 456] width 13 height 13
checkbox input "true"
click at [1041, 489] on span "Complete Booking" at bounding box center [1005, 490] width 110 height 18
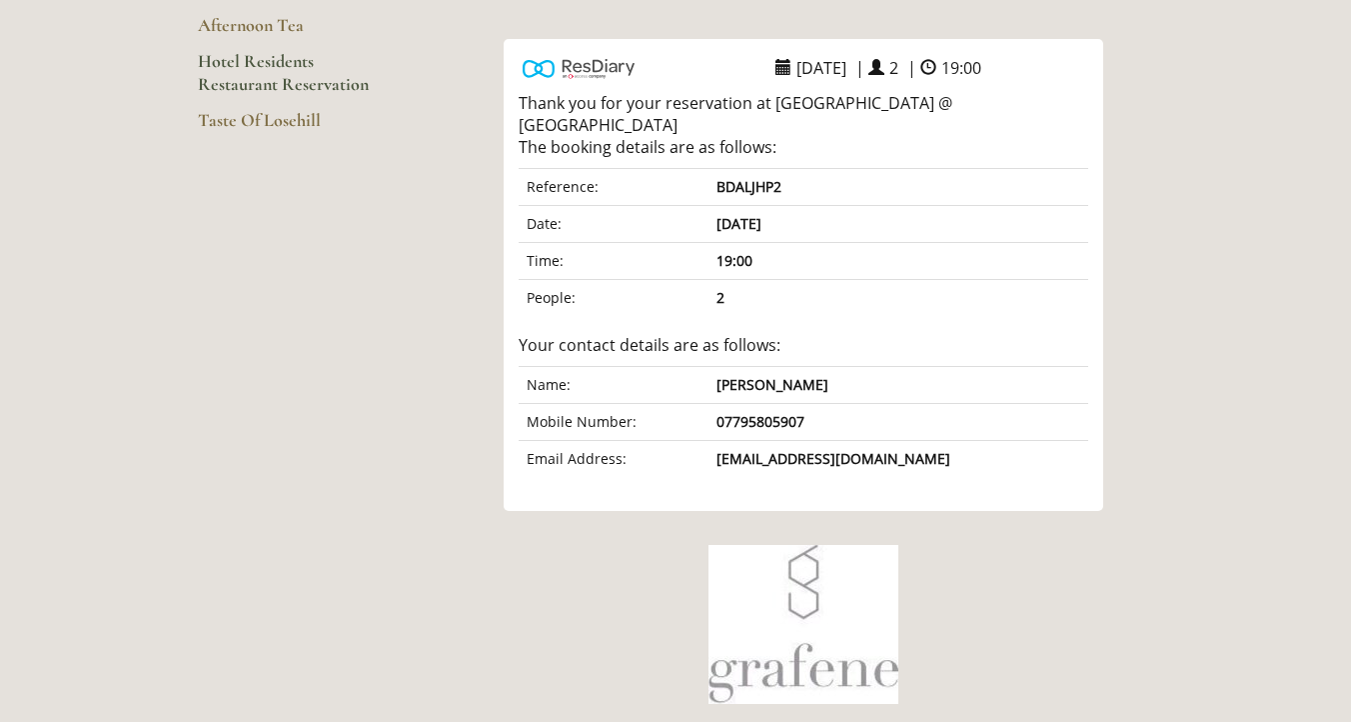
scroll to position [0, 0]
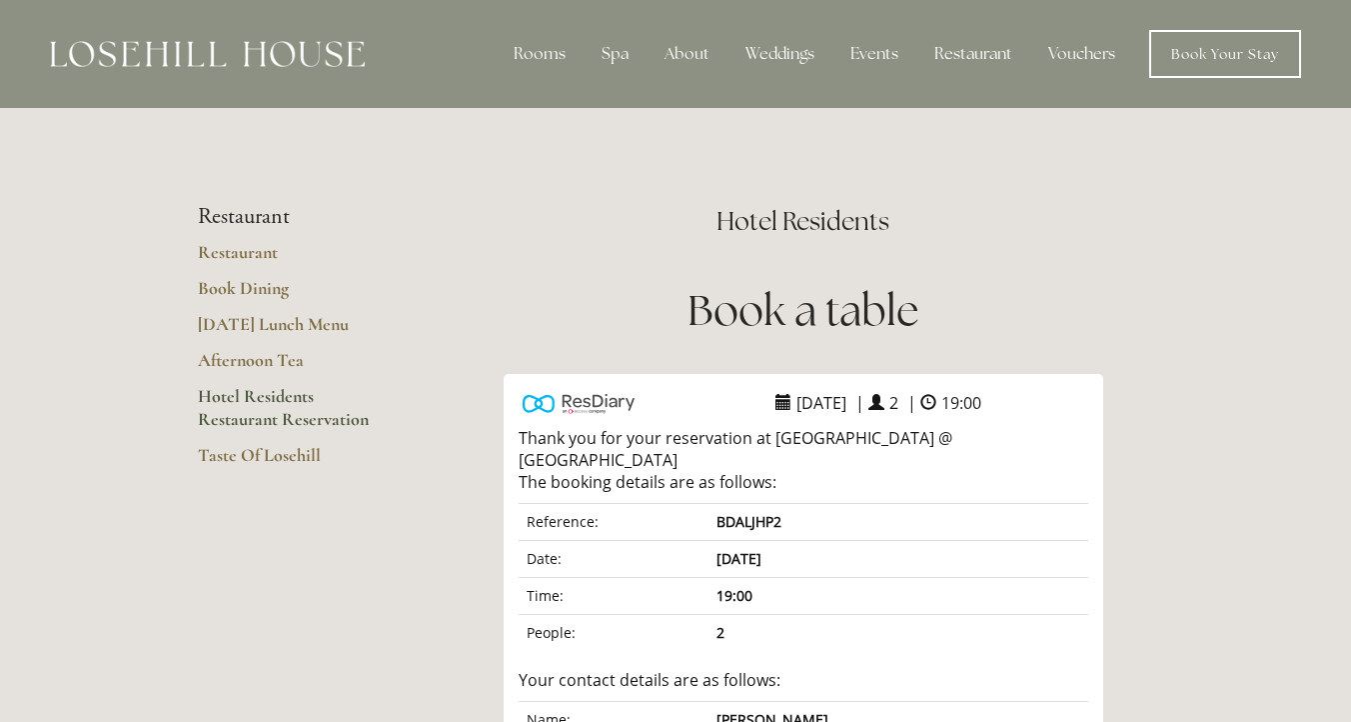
click at [273, 401] on link "Hotel Residents Restaurant Reservation" at bounding box center [293, 414] width 191 height 59
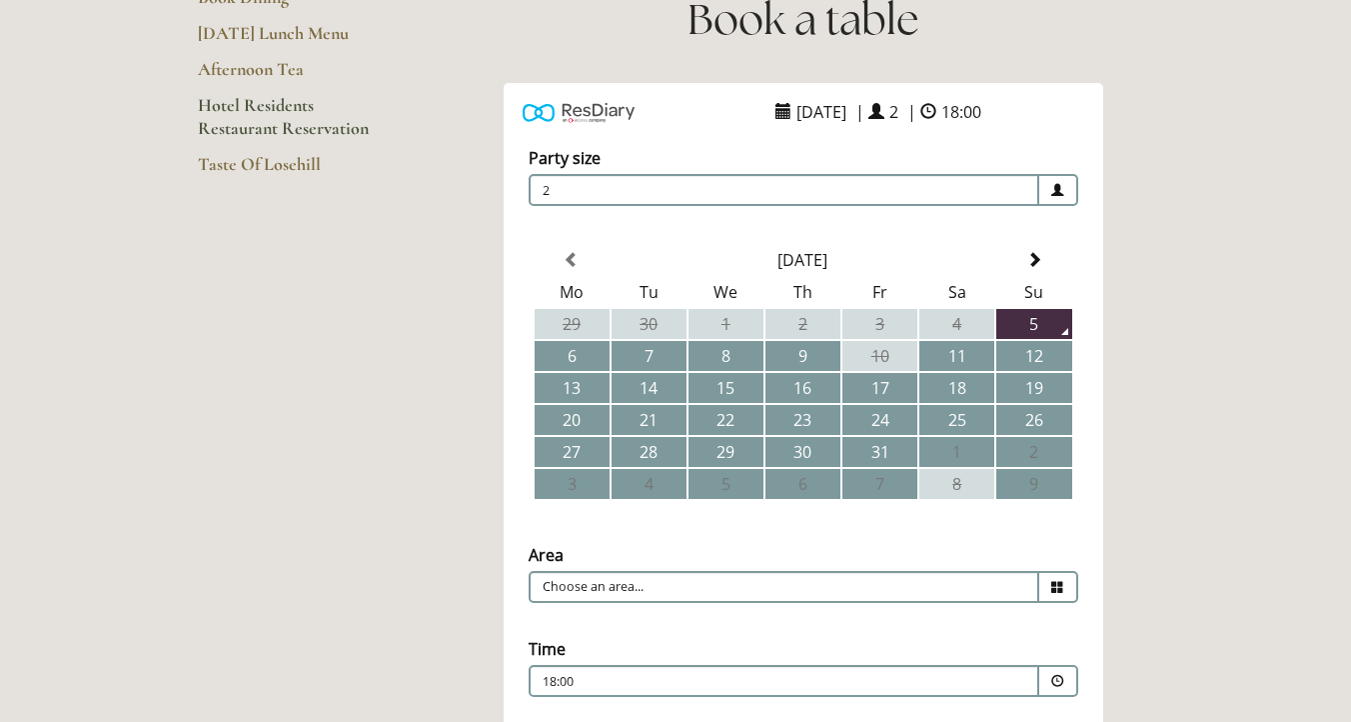
scroll to position [434, 0]
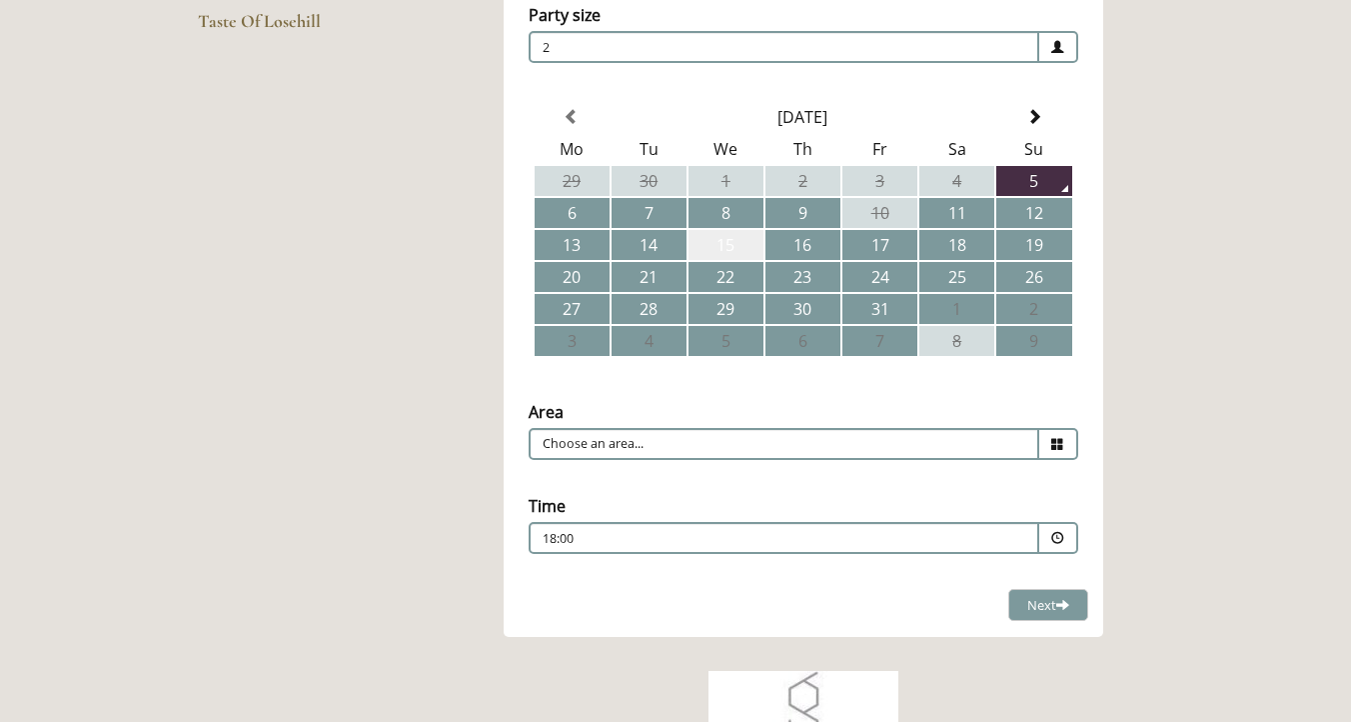
click at [719, 248] on td "15" at bounding box center [726, 245] width 75 height 30
click at [741, 438] on input "Choose an area..." at bounding box center [784, 444] width 511 height 32
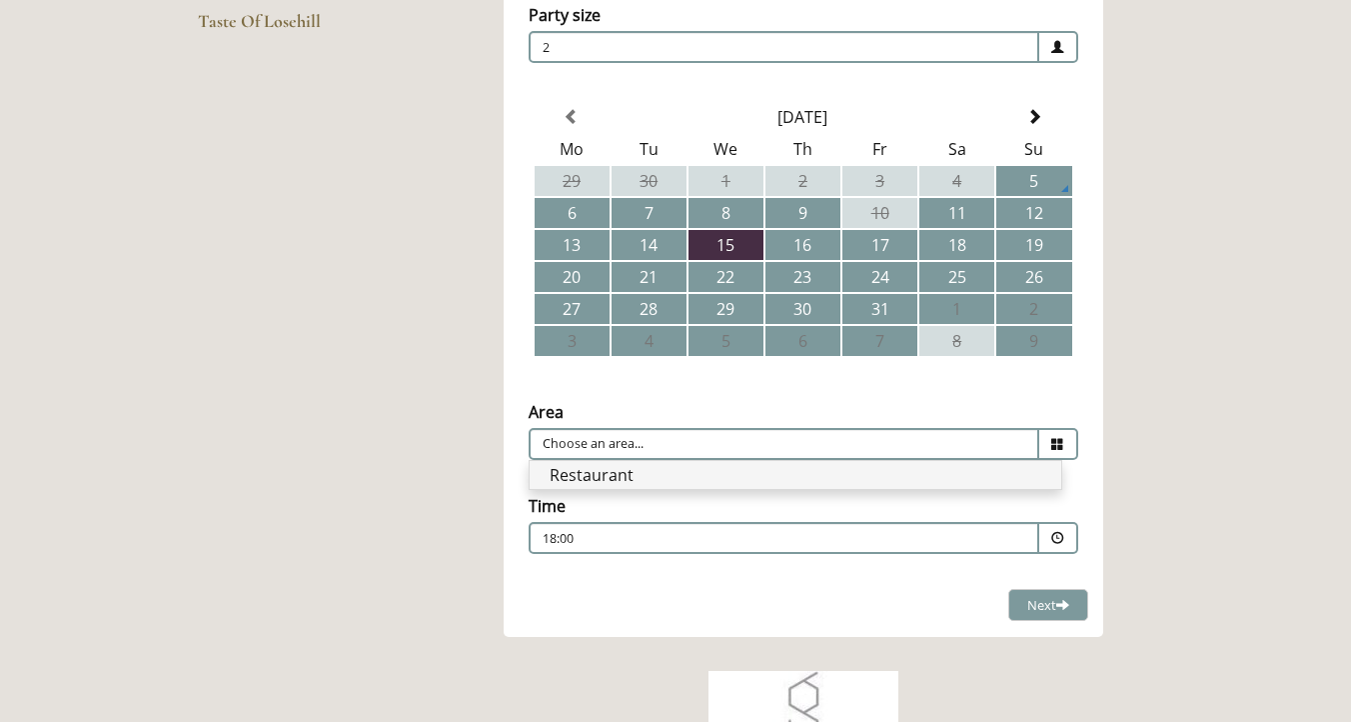
click at [685, 467] on li "Restaurant" at bounding box center [796, 475] width 532 height 28
type input "Restaurant"
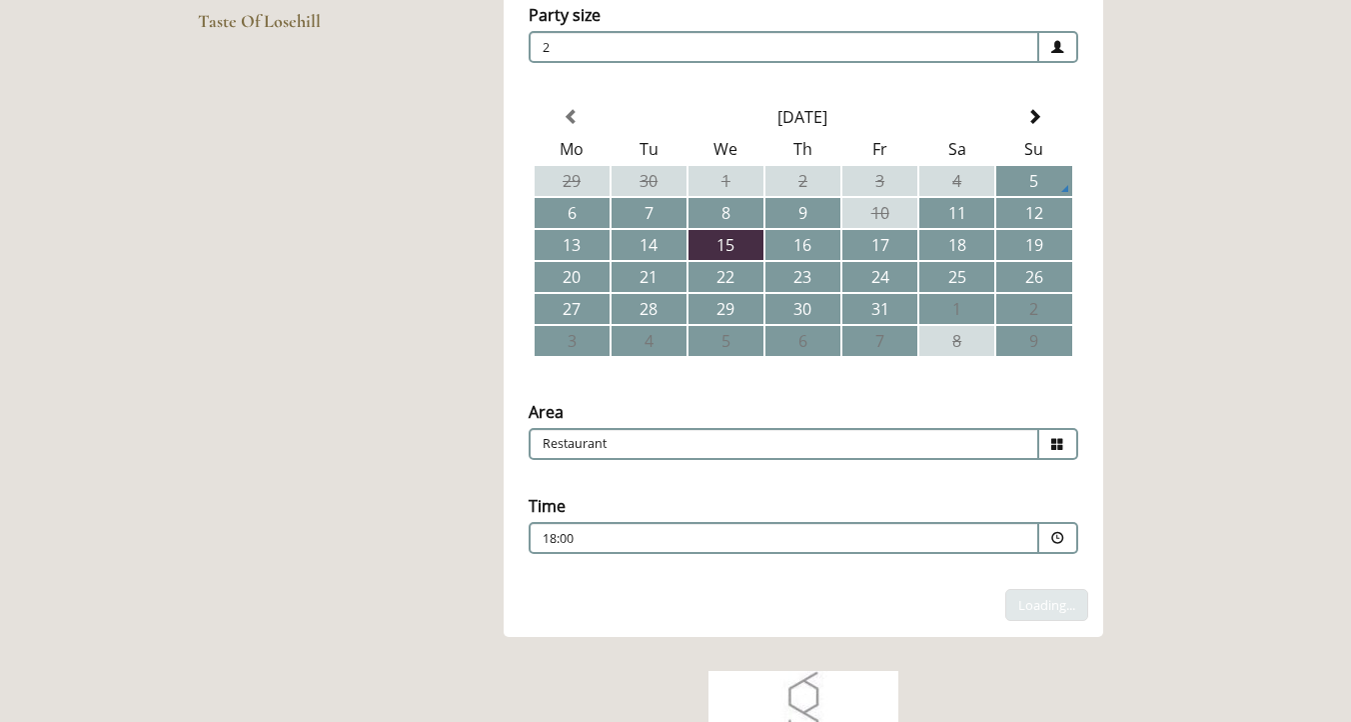
click at [651, 535] on p "18:00" at bounding box center [724, 539] width 362 height 18
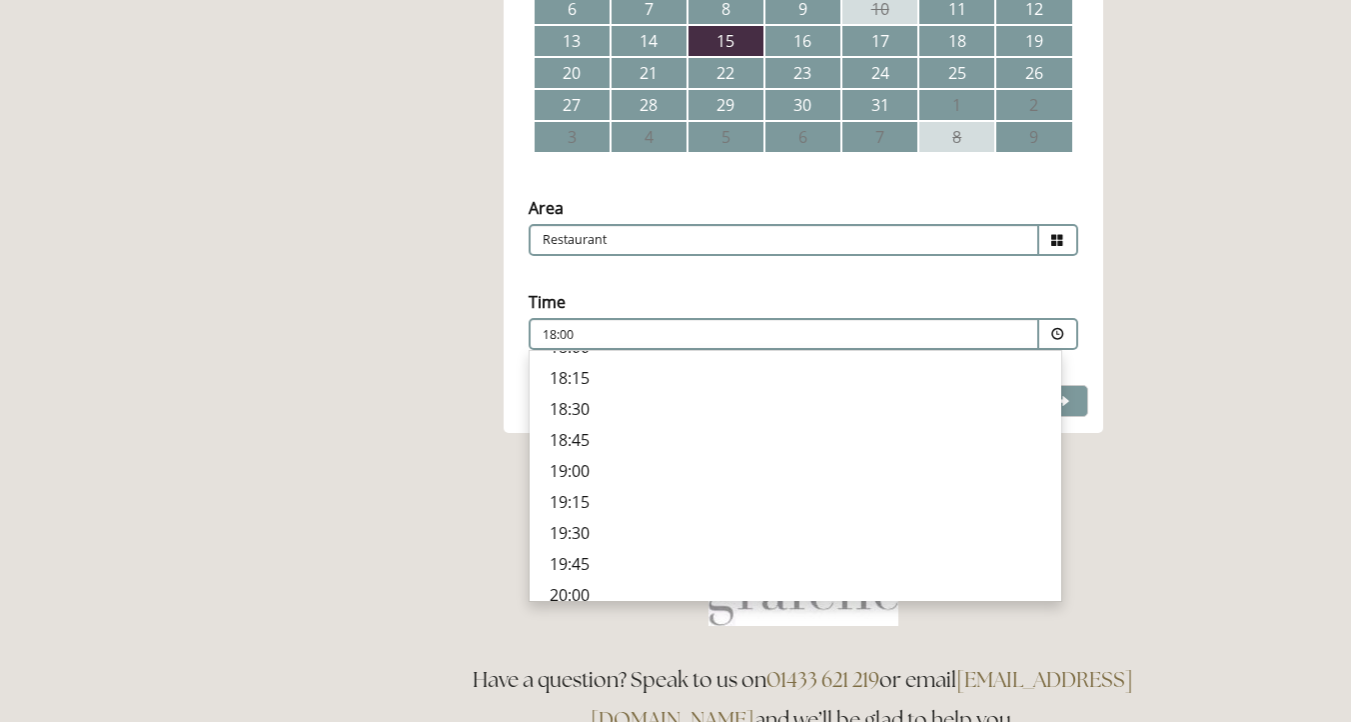
scroll to position [692, 0]
click at [609, 517] on p "19:30" at bounding box center [796, 528] width 492 height 22
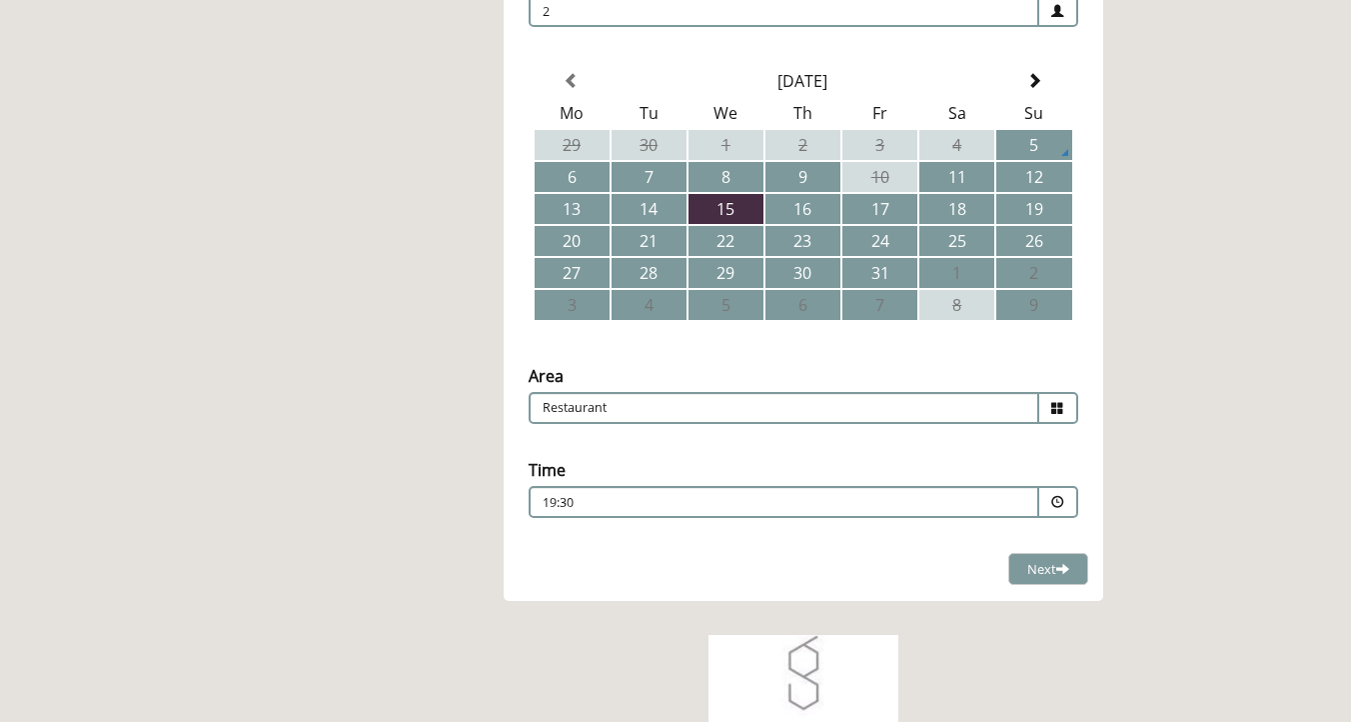
scroll to position [472, 0]
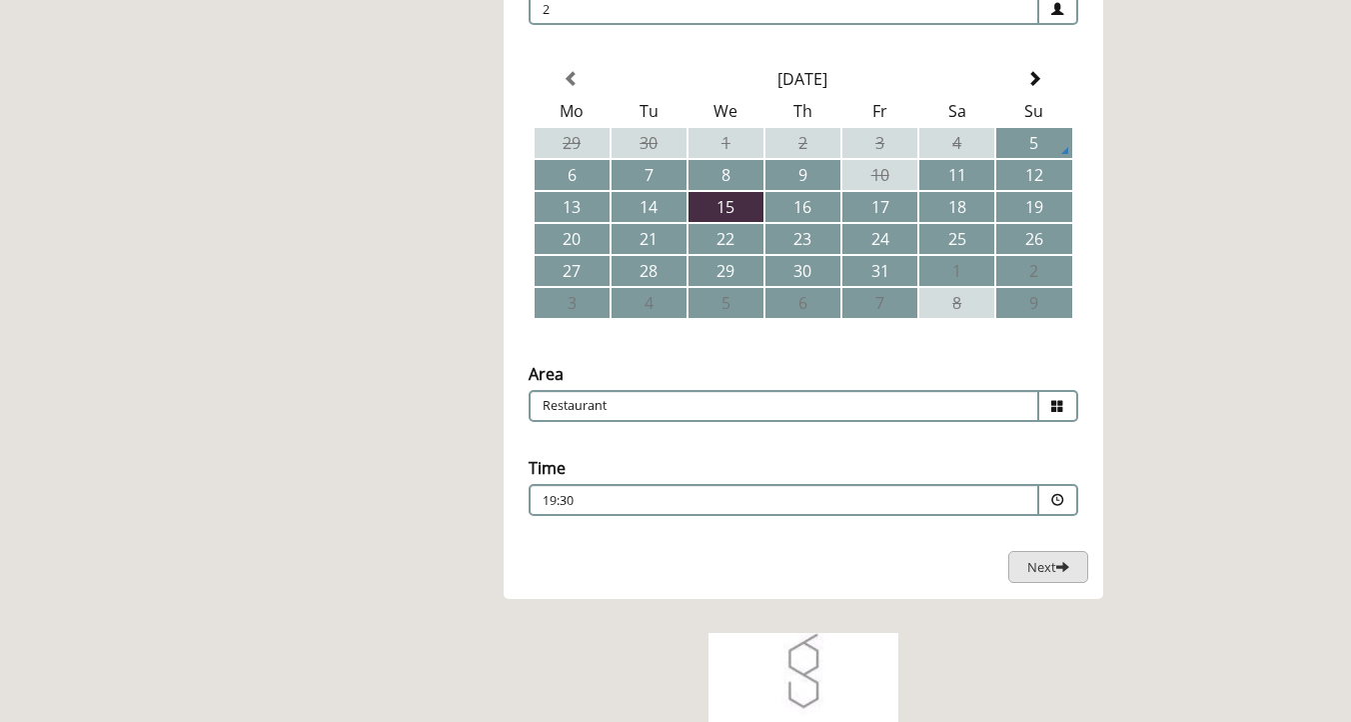
click at [1053, 568] on span "Next" at bounding box center [1049, 567] width 42 height 18
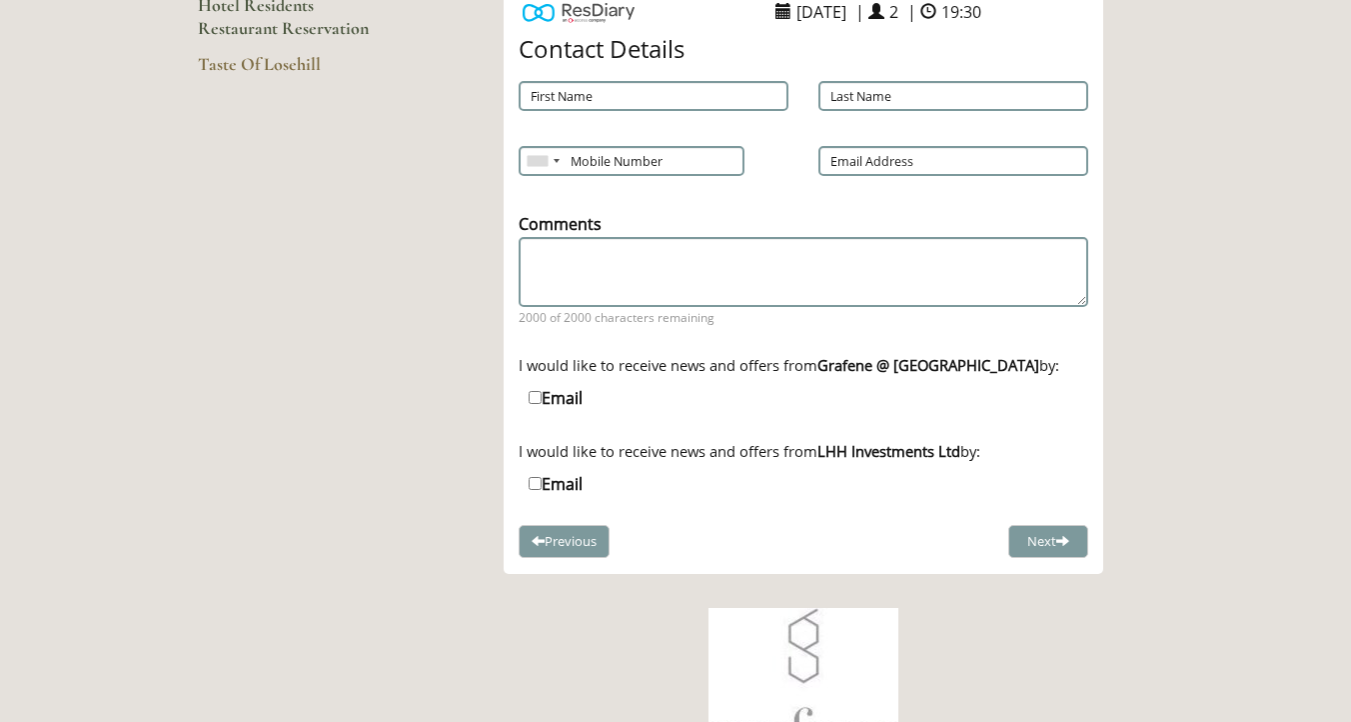
scroll to position [368, 0]
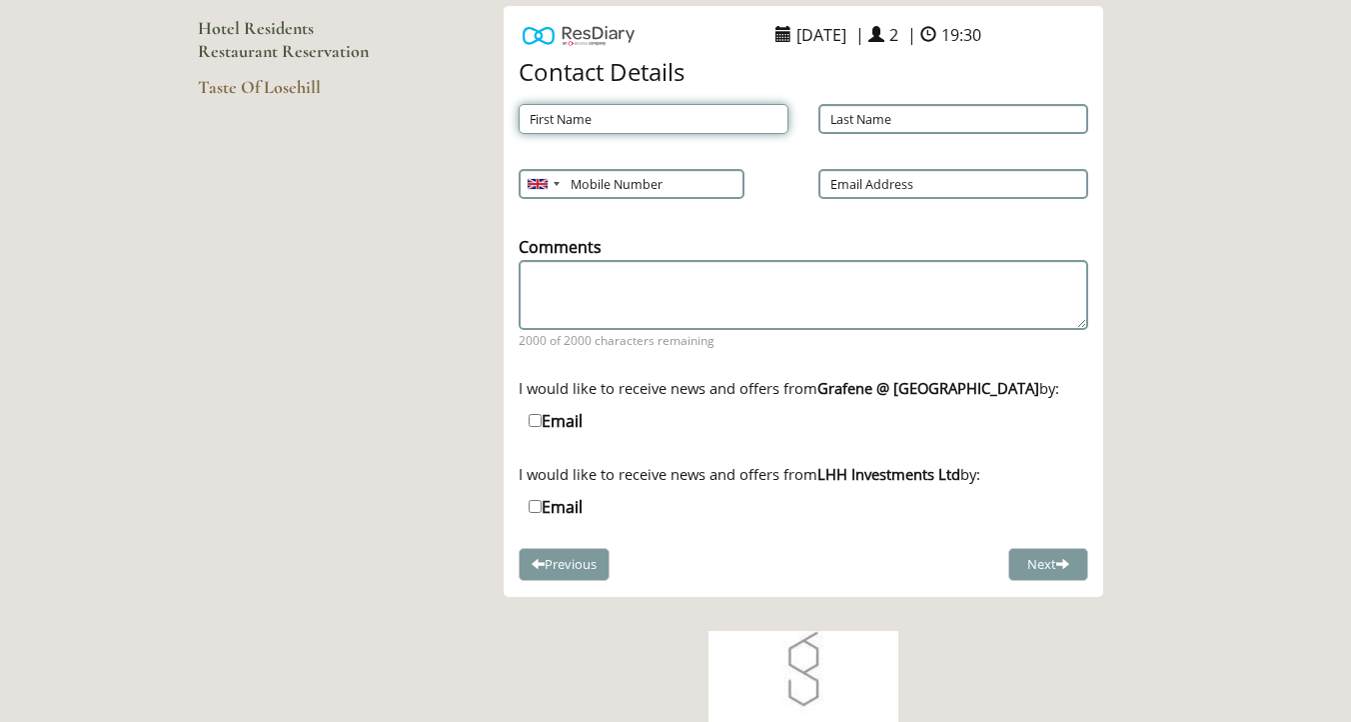
click at [611, 117] on input "First Name" at bounding box center [654, 119] width 270 height 30
type input "Matthew"
type input "Elwell"
type input "07795805907"
type input "mjelwell89@gmail.com"
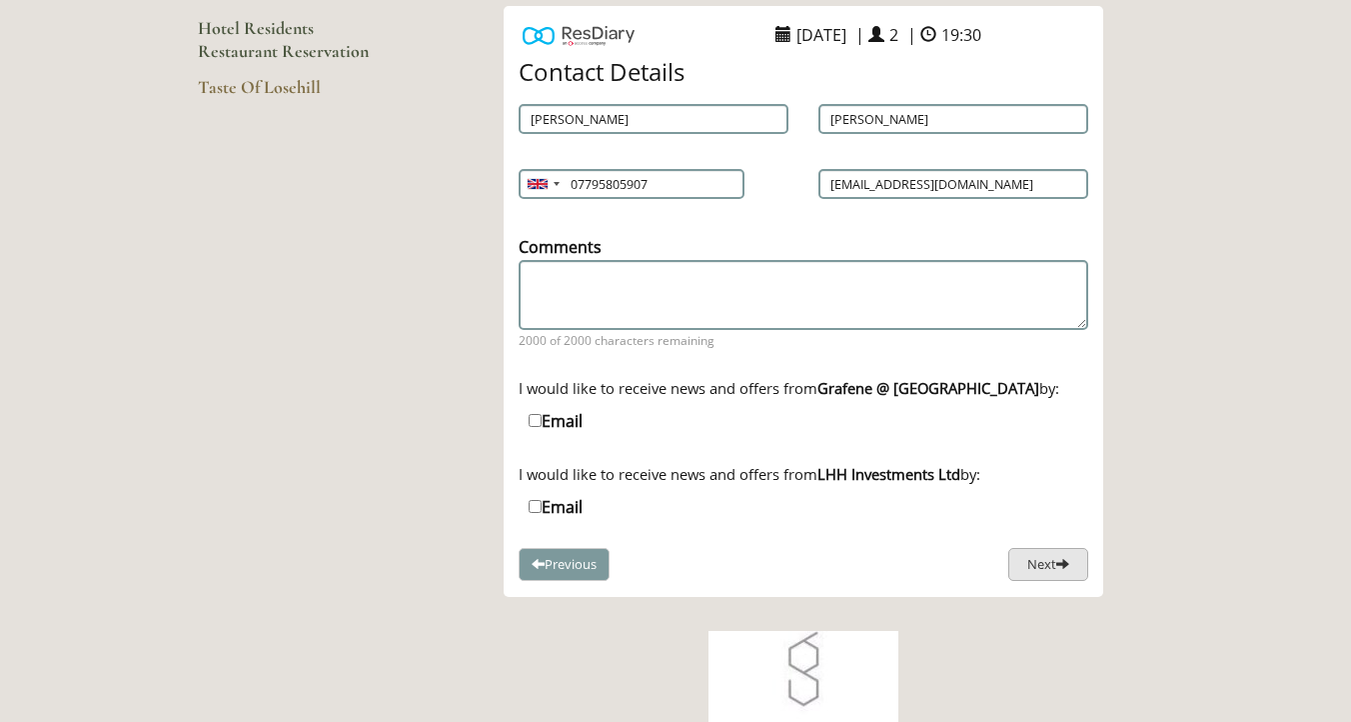
click at [1047, 559] on button "Next" at bounding box center [1049, 564] width 80 height 33
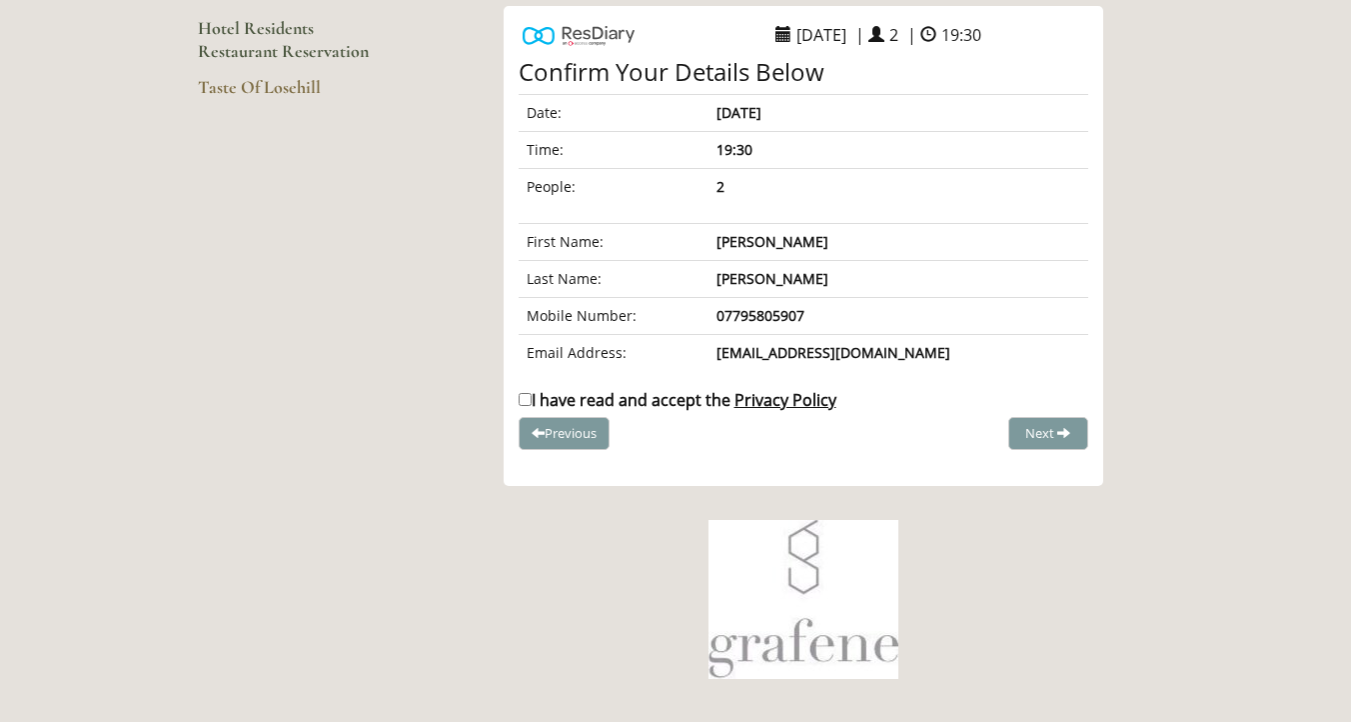
click at [640, 403] on label "I have read and accept the Privacy Policy" at bounding box center [678, 400] width 318 height 22
click at [532, 403] on input "I have read and accept the Privacy Policy" at bounding box center [525, 399] width 13 height 13
checkbox input "true"
click at [1042, 436] on span "Complete Booking" at bounding box center [1005, 433] width 110 height 18
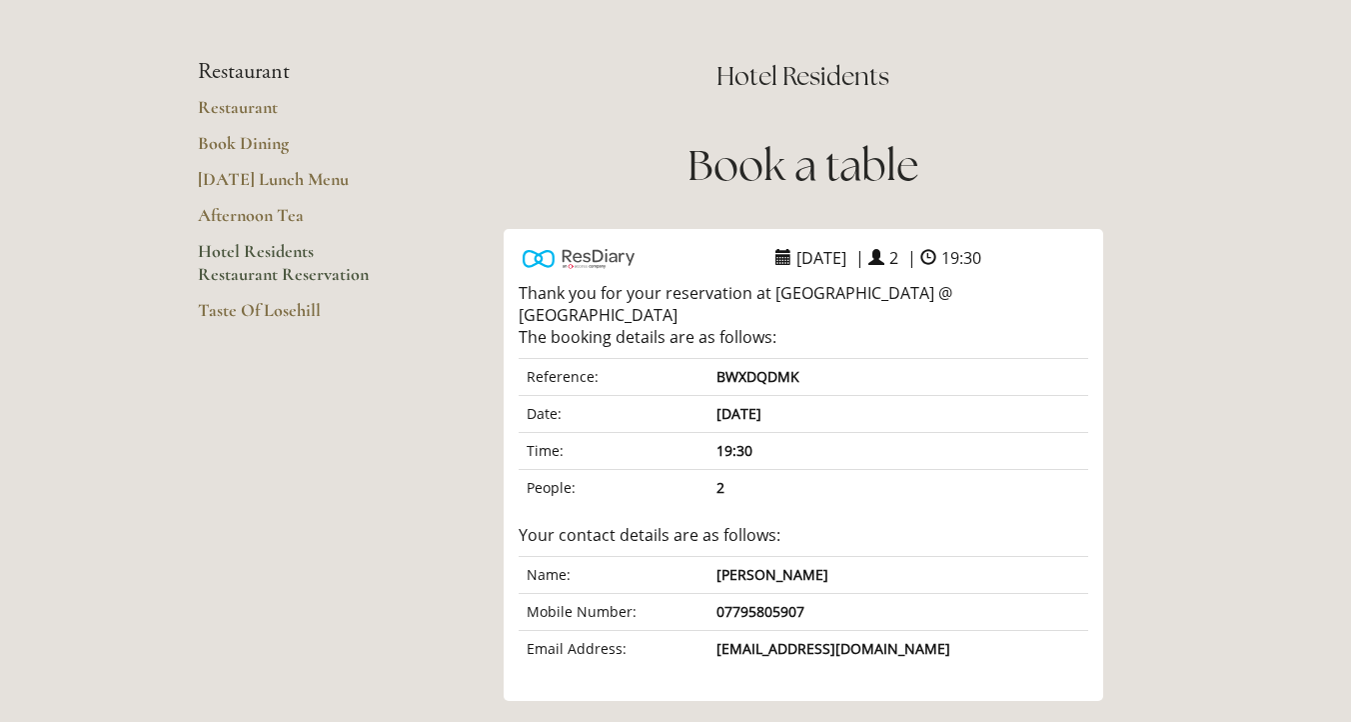
scroll to position [135, 0]
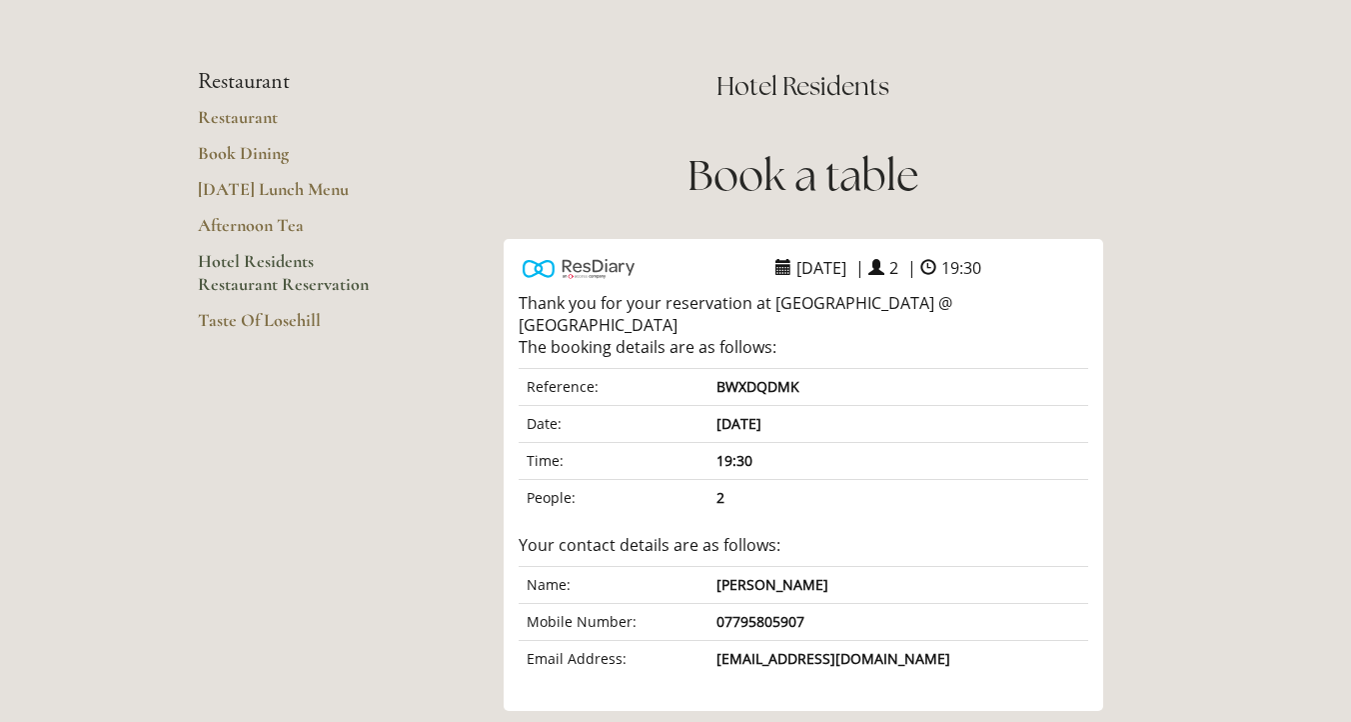
click at [283, 276] on link "Hotel Residents Restaurant Reservation" at bounding box center [293, 279] width 191 height 59
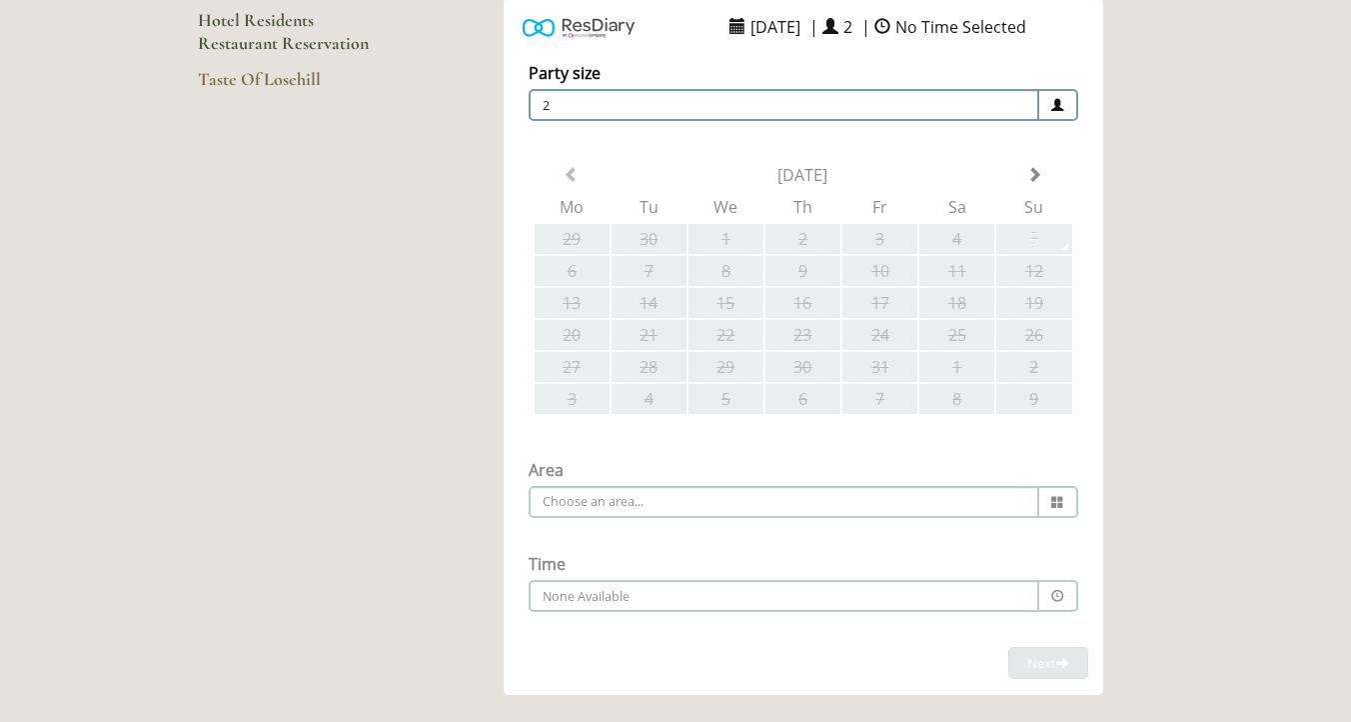
scroll to position [458, 0]
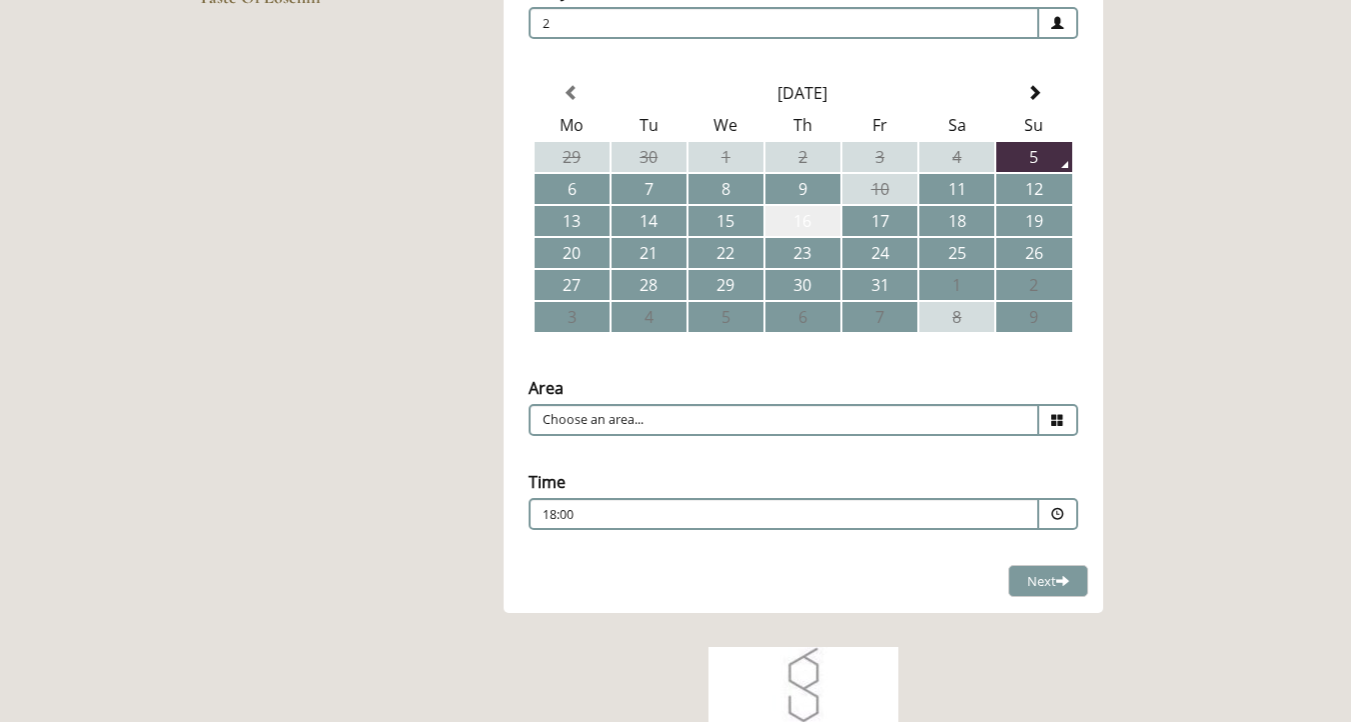
click at [806, 222] on td "16" at bounding box center [803, 221] width 75 height 30
click at [768, 426] on input "Choose an area..." at bounding box center [784, 420] width 511 height 32
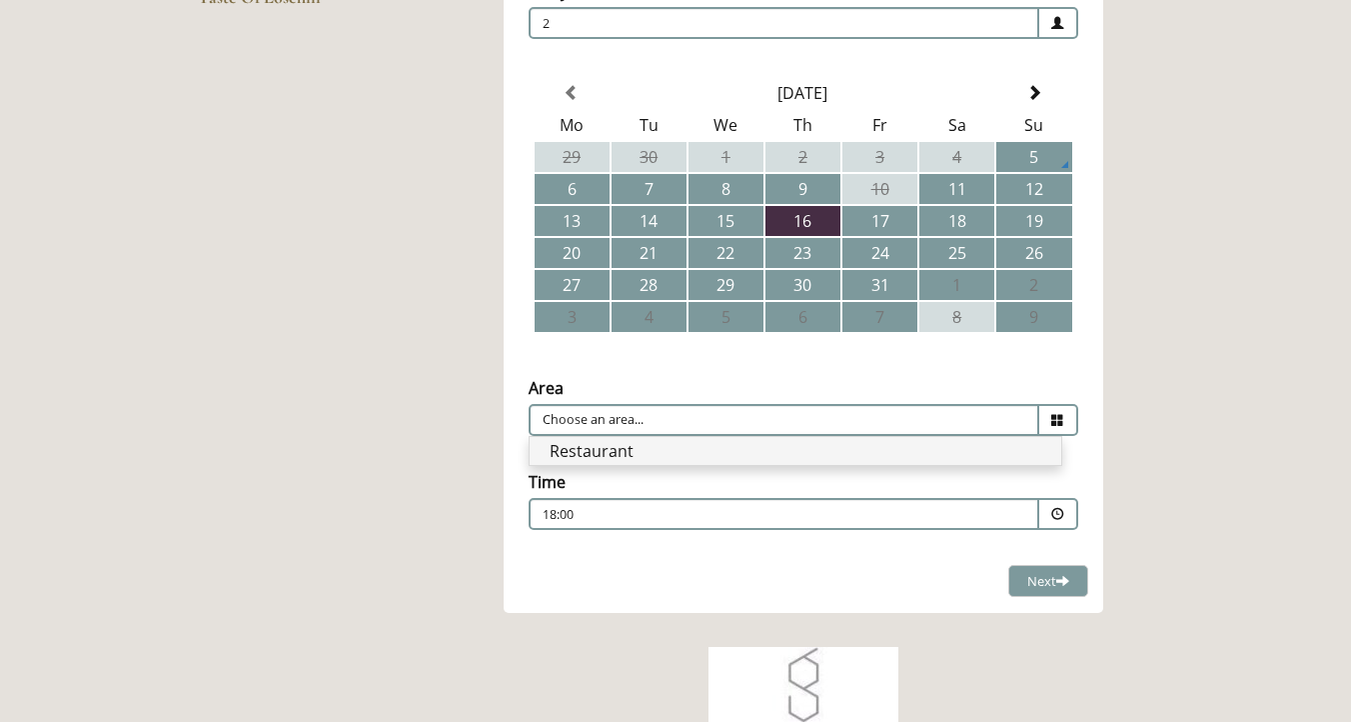
click at [754, 453] on li "Restaurant" at bounding box center [796, 451] width 532 height 28
type input "Restaurant"
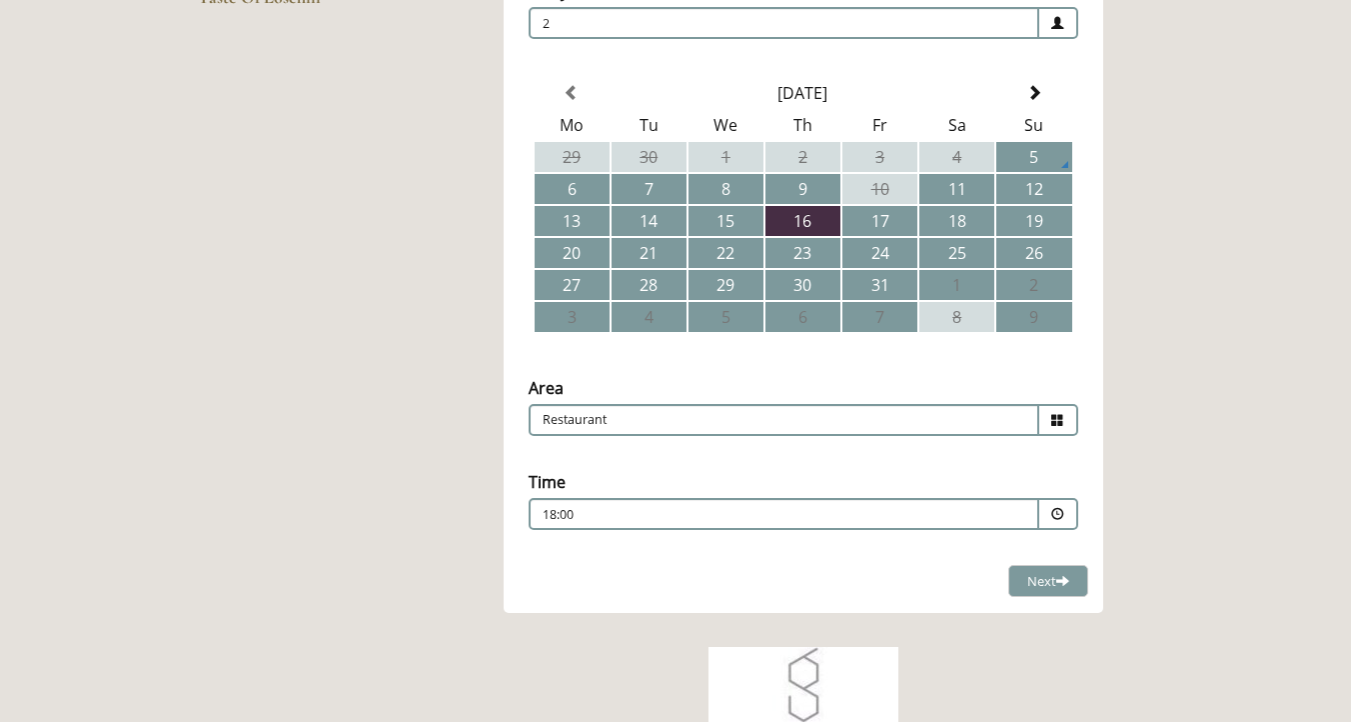
click at [661, 517] on p "18:00" at bounding box center [724, 515] width 362 height 18
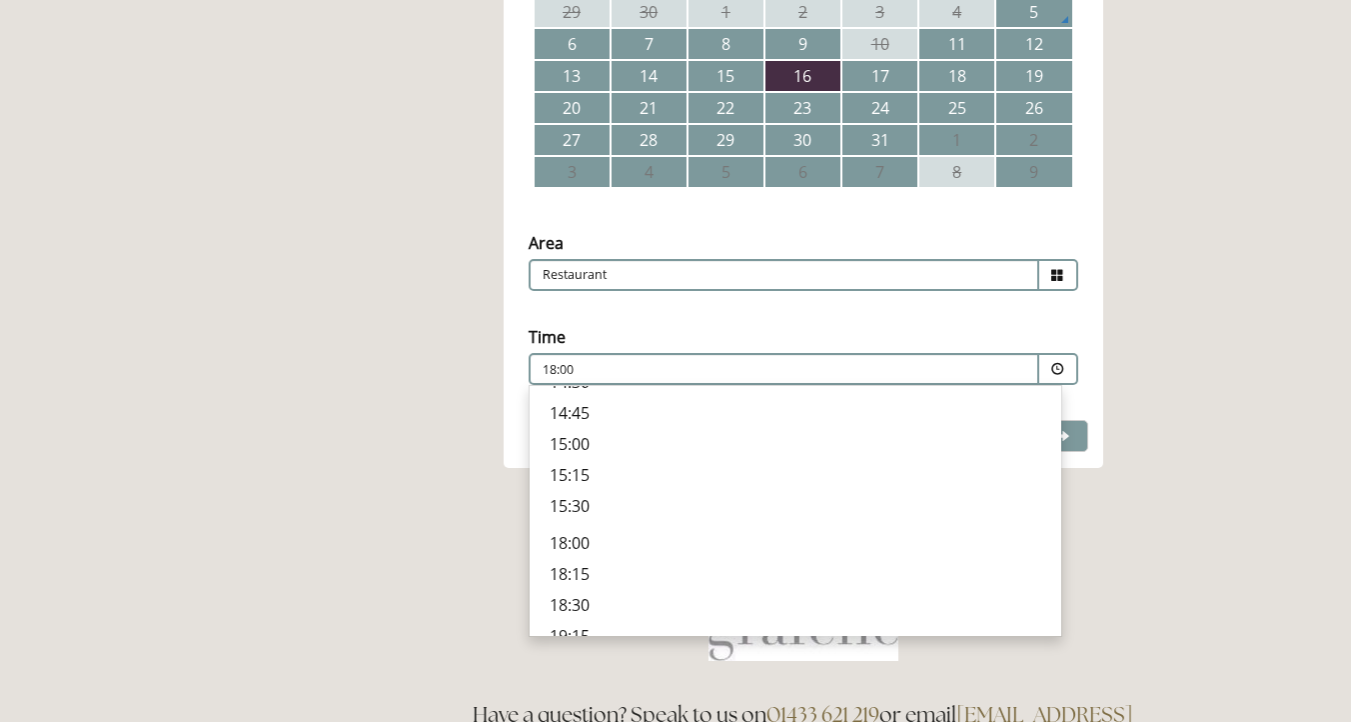
scroll to position [652, 0]
click at [608, 499] on p "19:30" at bounding box center [796, 510] width 492 height 22
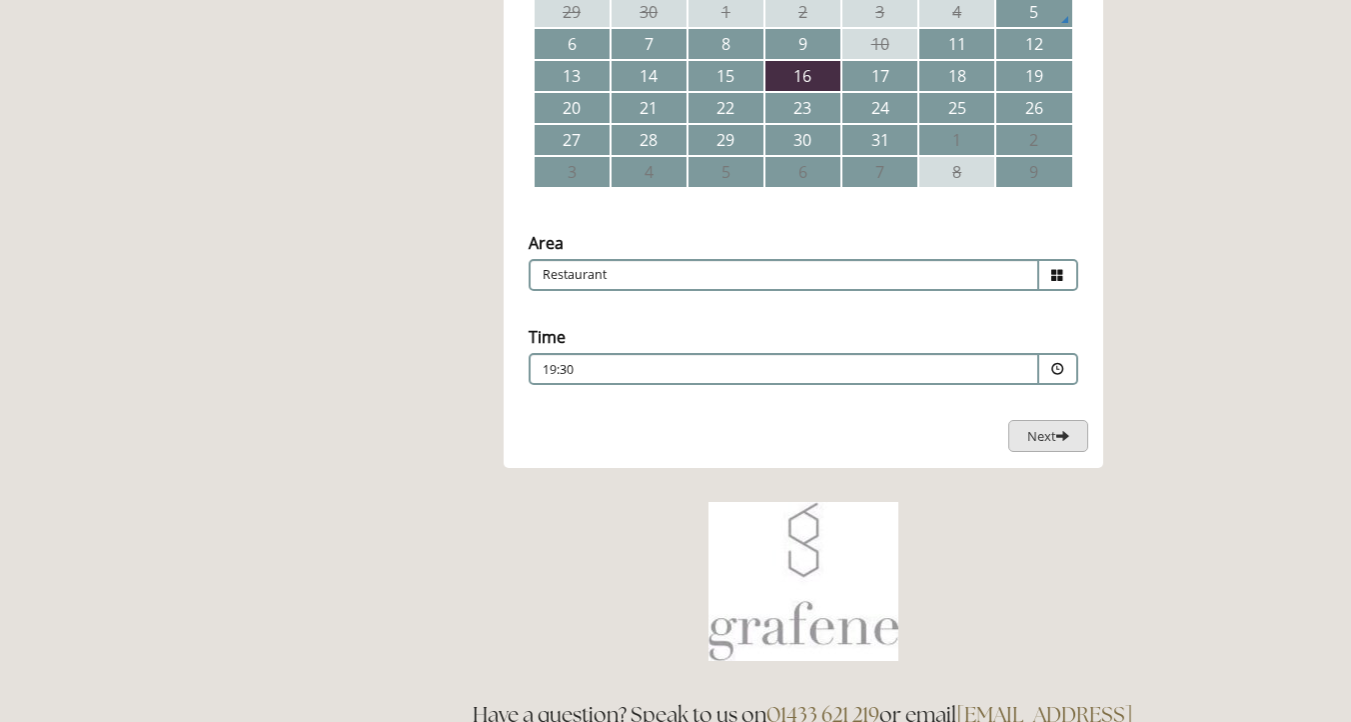
click at [1048, 432] on span "Next" at bounding box center [1049, 436] width 42 height 18
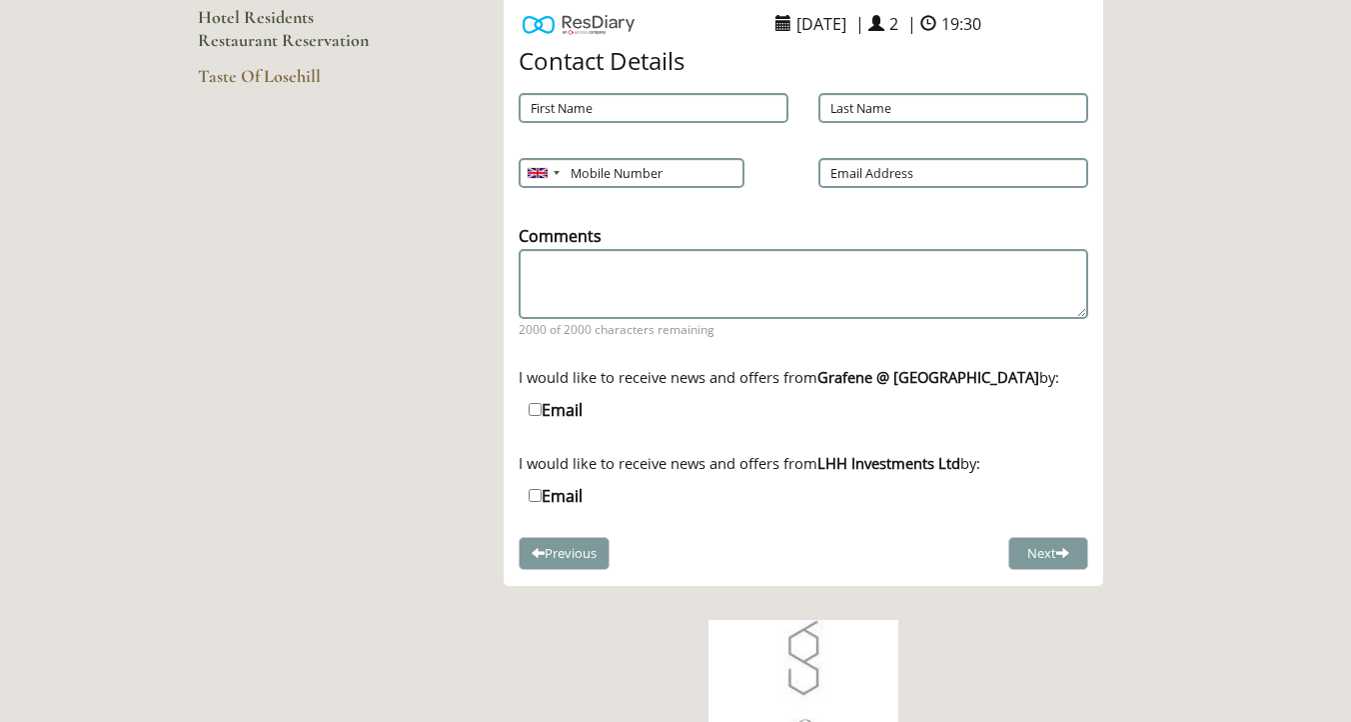
scroll to position [344, 0]
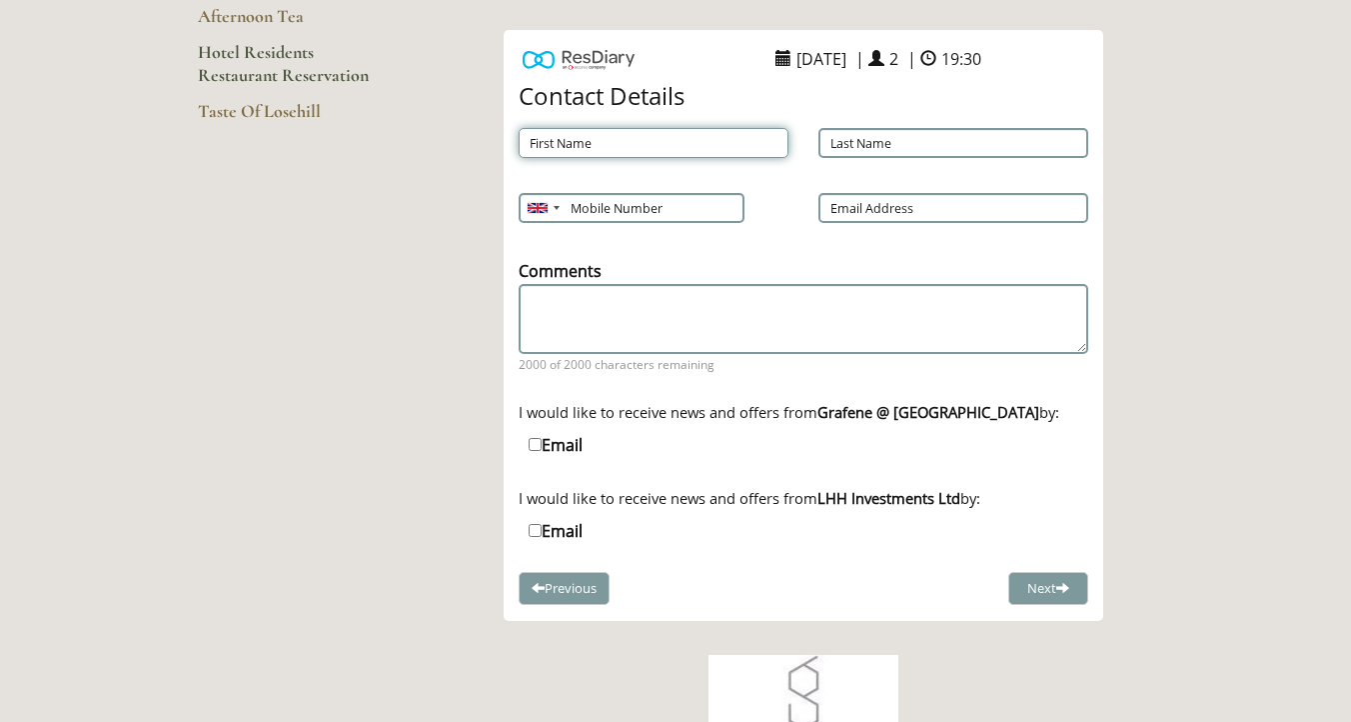
click at [639, 141] on input "First Name" at bounding box center [654, 143] width 270 height 30
type input "[PERSON_NAME]"
type input "07795805907"
type input "[EMAIL_ADDRESS][DOMAIN_NAME]"
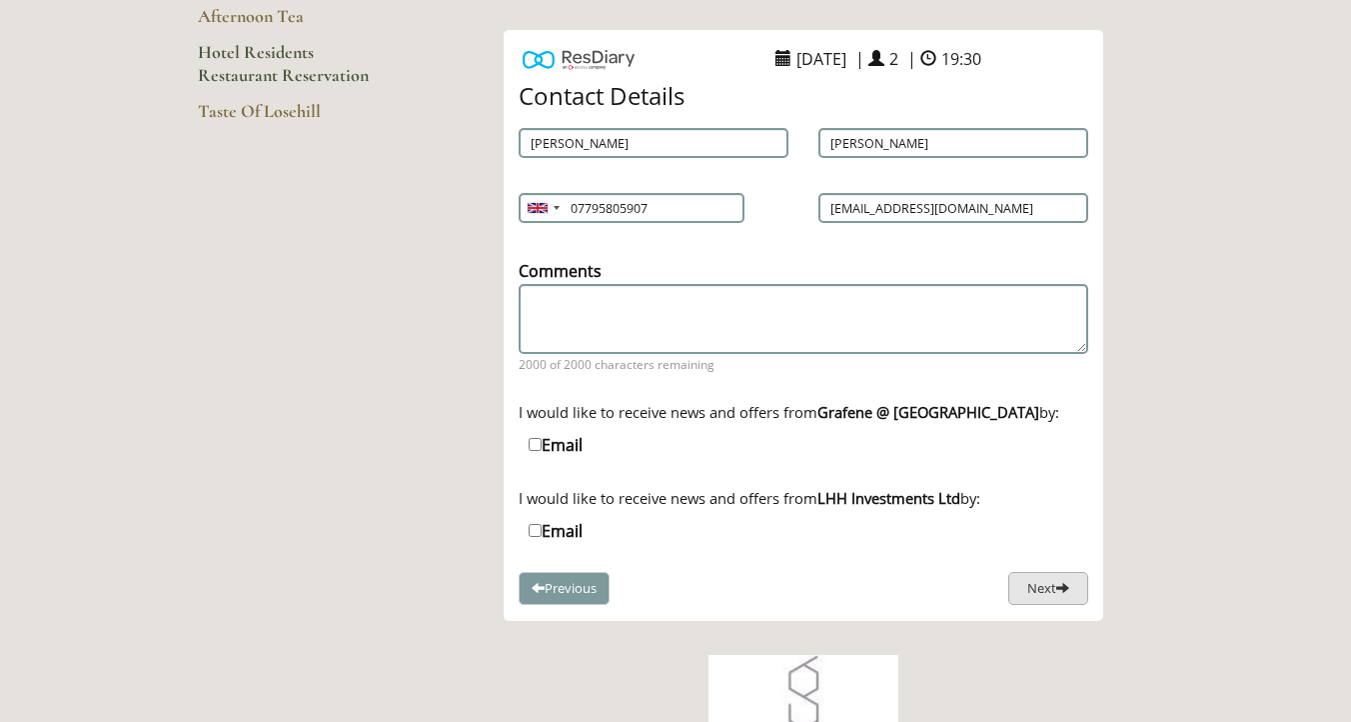
click at [1042, 579] on button "Next" at bounding box center [1049, 588] width 80 height 33
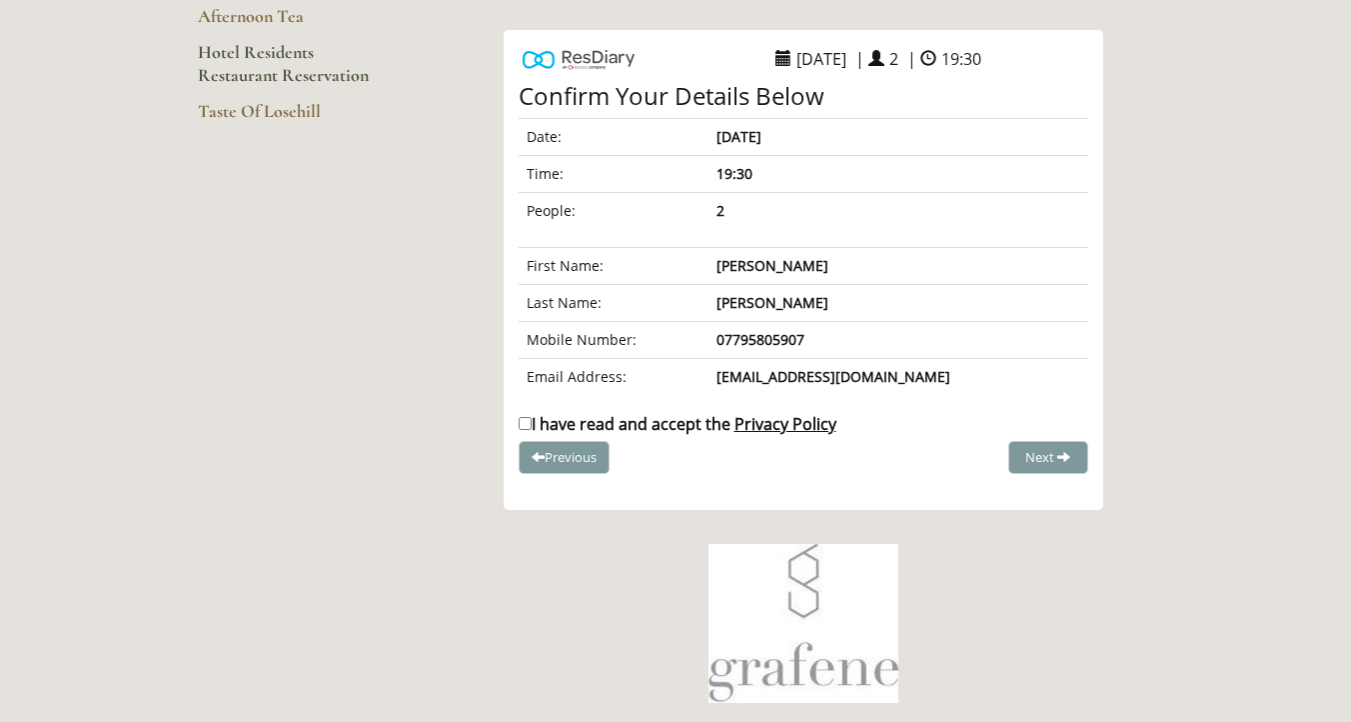
click at [630, 419] on label "I have read and accept the Privacy Policy" at bounding box center [678, 424] width 318 height 22
click at [532, 419] on input "I have read and accept the Privacy Policy" at bounding box center [525, 423] width 13 height 13
checkbox input "true"
click at [1035, 459] on span "Complete Booking" at bounding box center [1005, 457] width 110 height 18
